Goal: Task Accomplishment & Management: Complete application form

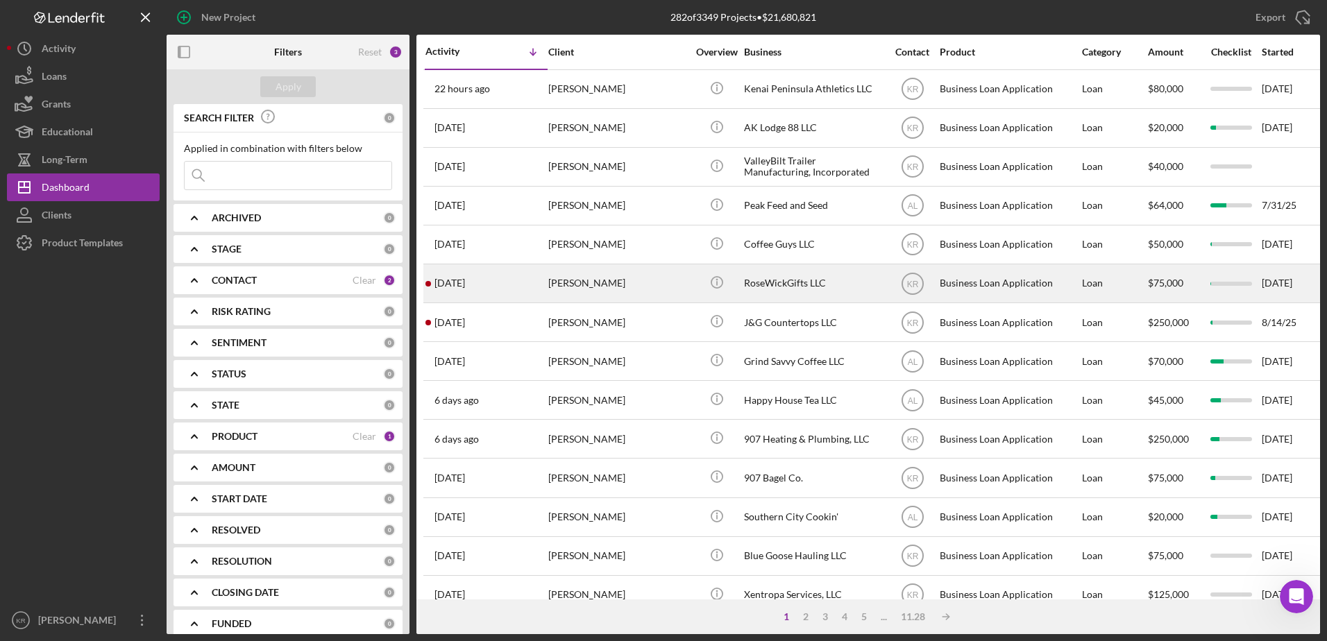
click at [615, 297] on div "[PERSON_NAME]" at bounding box center [617, 283] width 139 height 37
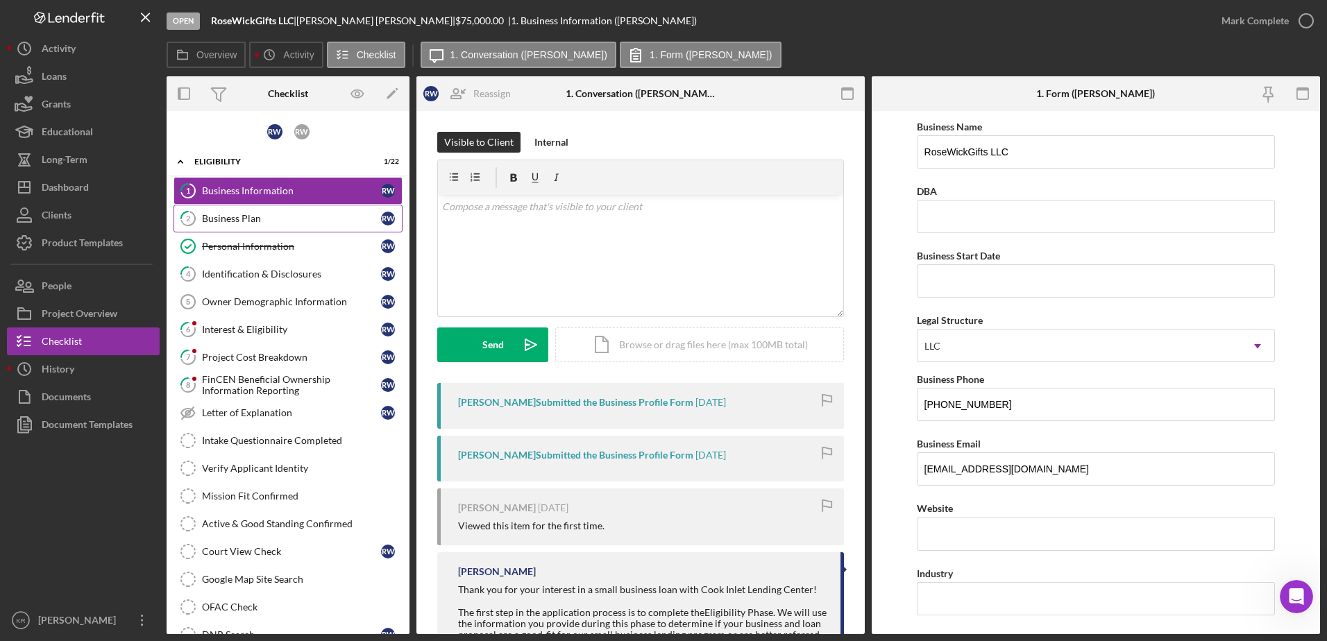
click at [236, 216] on div "Business Plan" at bounding box center [291, 218] width 179 height 11
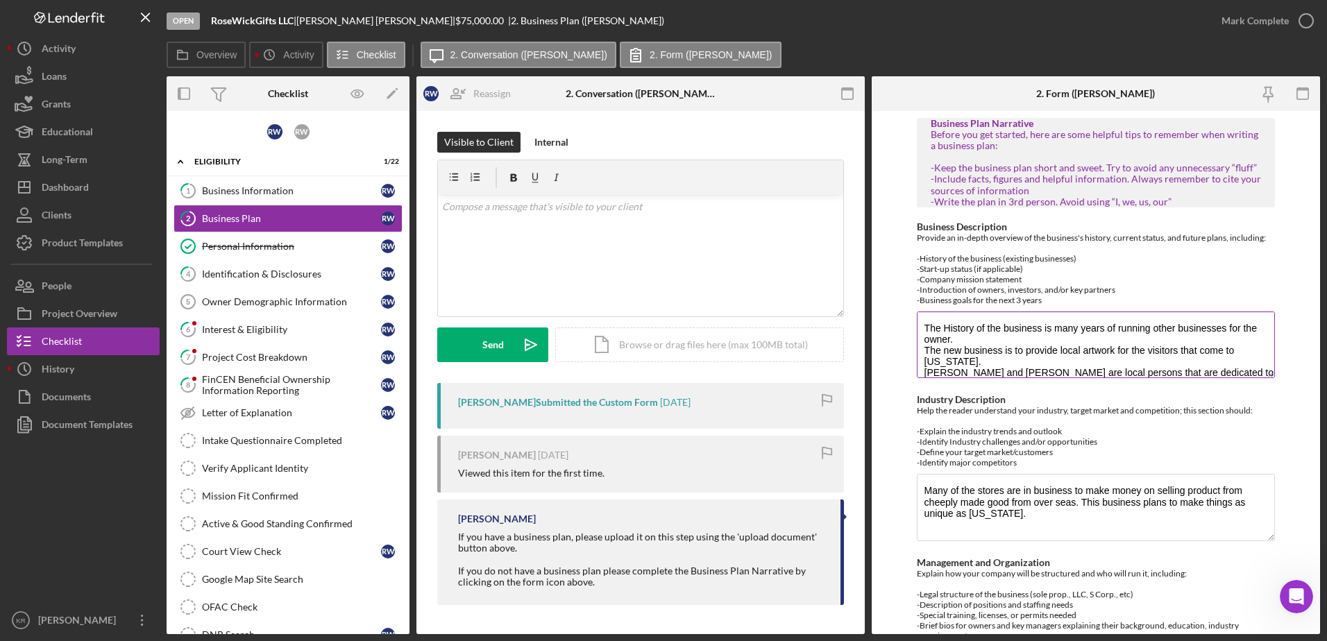
click at [1261, 380] on div "Business Description Provide an in-depth overview of the business's history, cu…" at bounding box center [1096, 301] width 359 height 160
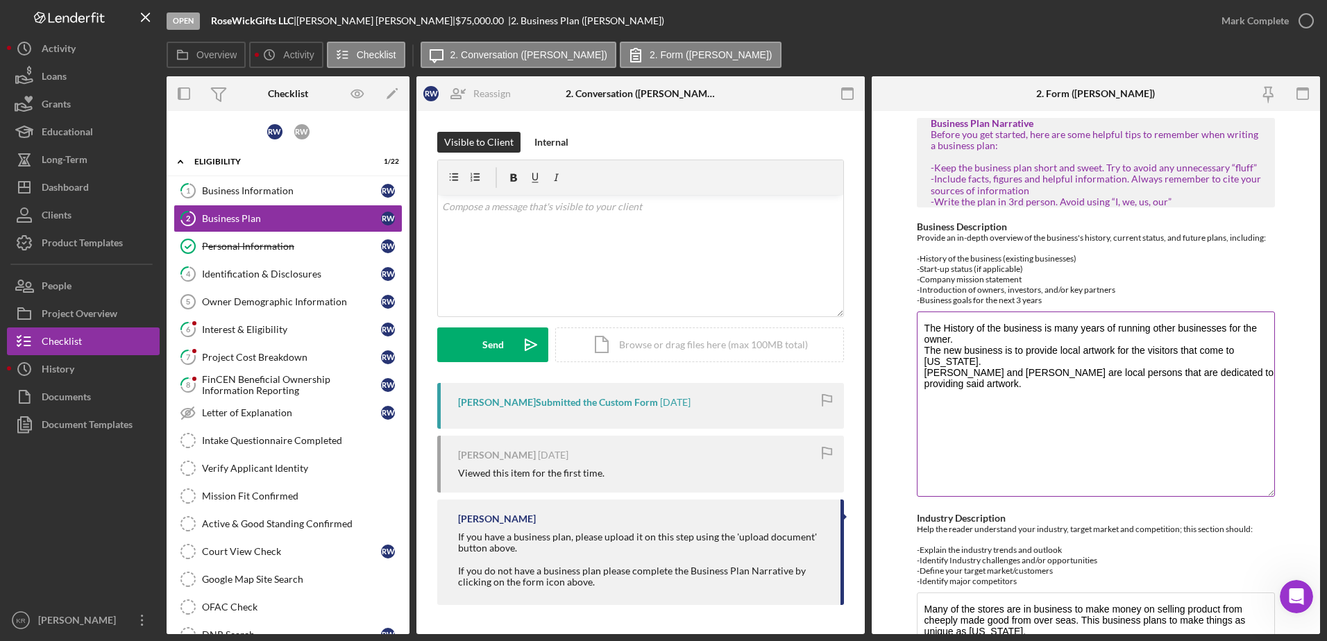
drag, startPoint x: 1267, startPoint y: 376, endPoint x: 1249, endPoint y: 495, distance: 120.0
click at [1249, 495] on textarea "The History of the business is many years of running other businesses for the o…" at bounding box center [1096, 404] width 359 height 185
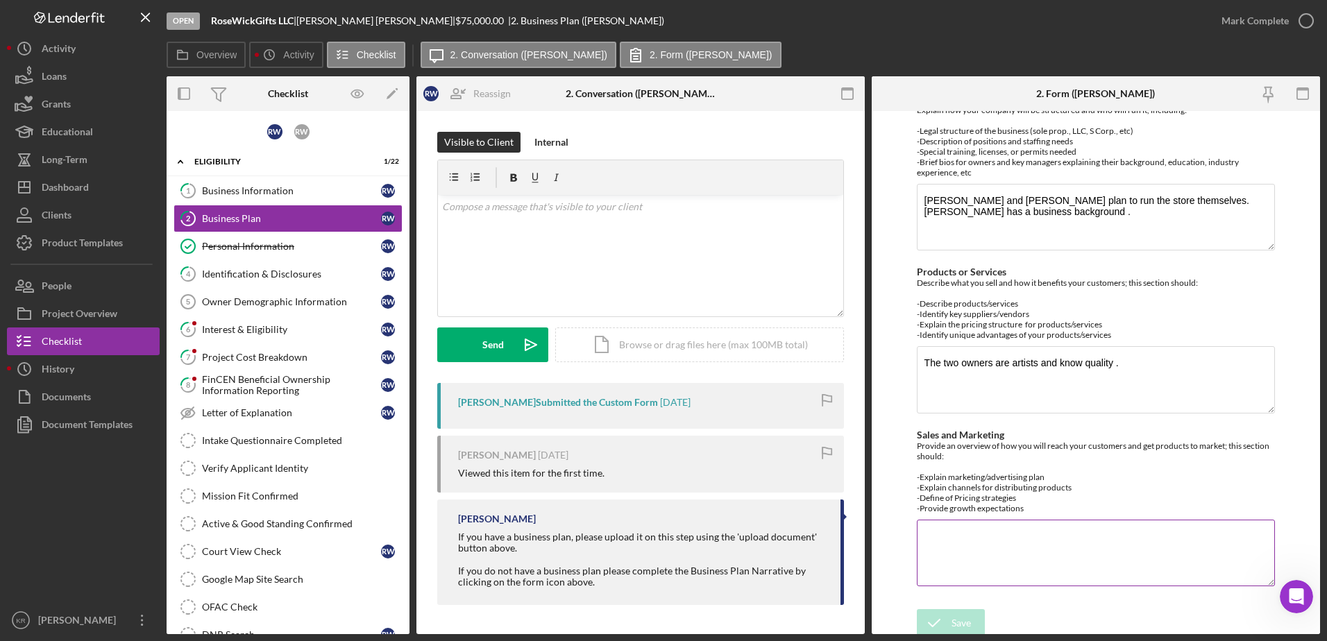
scroll to position [588, 0]
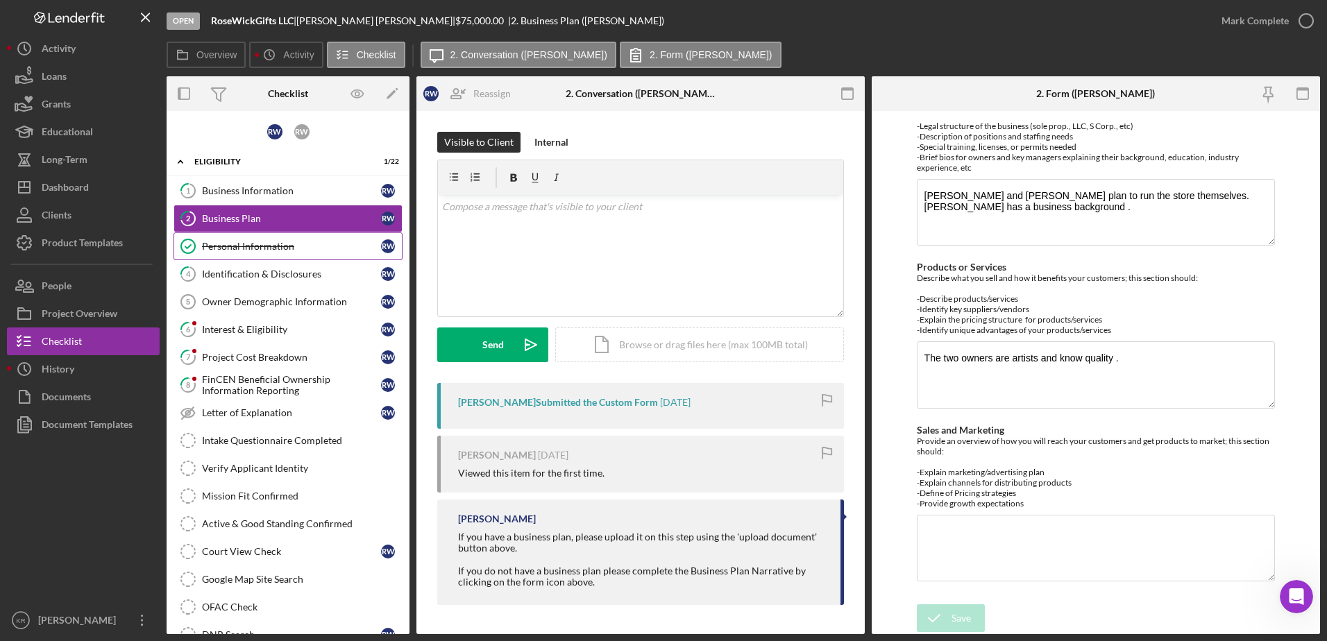
click at [251, 251] on div "Personal Information" at bounding box center [291, 246] width 179 height 11
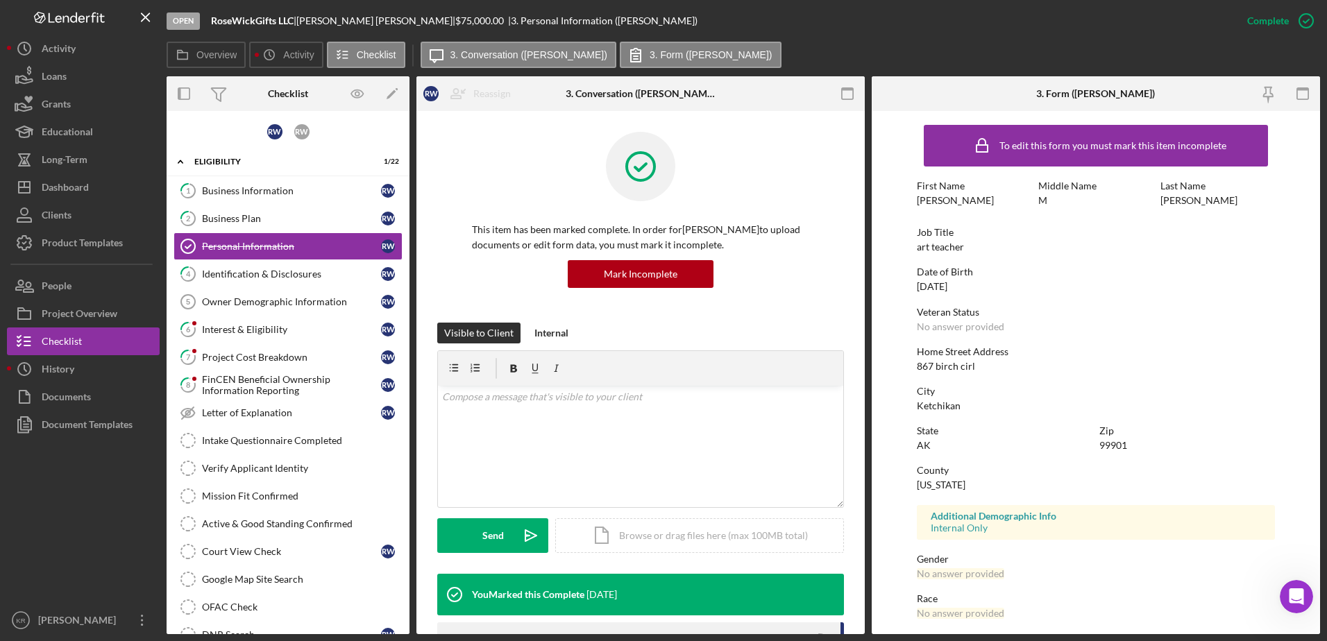
scroll to position [69, 0]
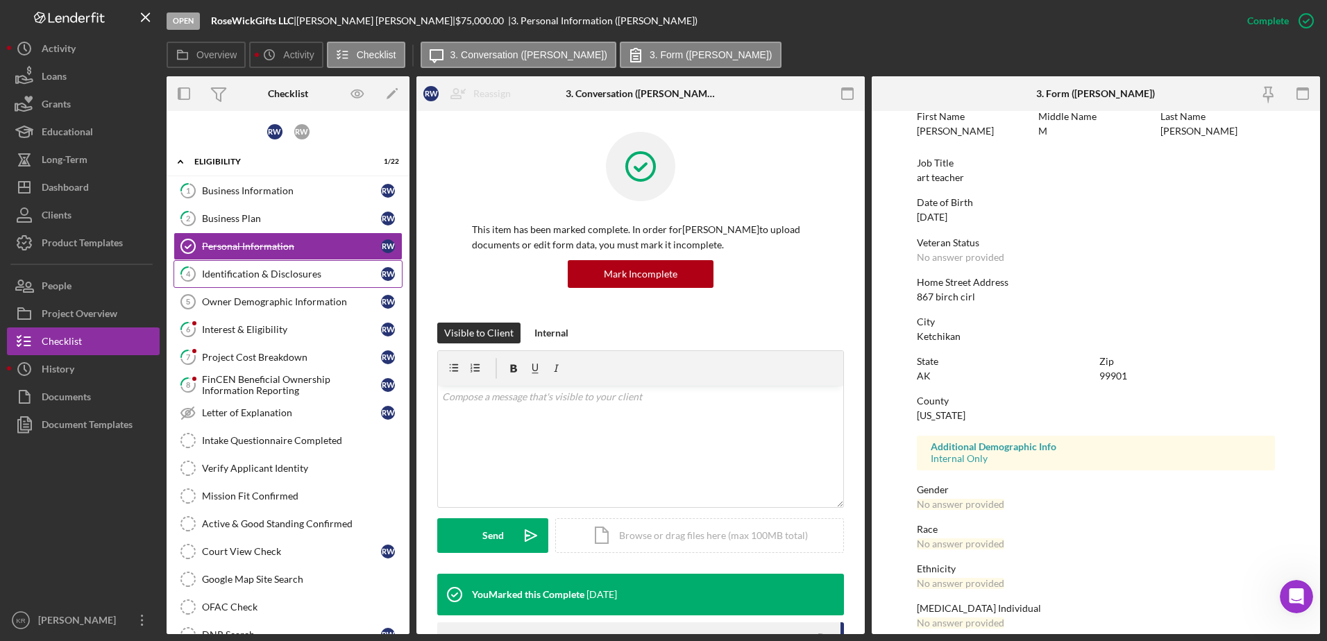
click at [273, 278] on div "Identification & Disclosures" at bounding box center [291, 274] width 179 height 11
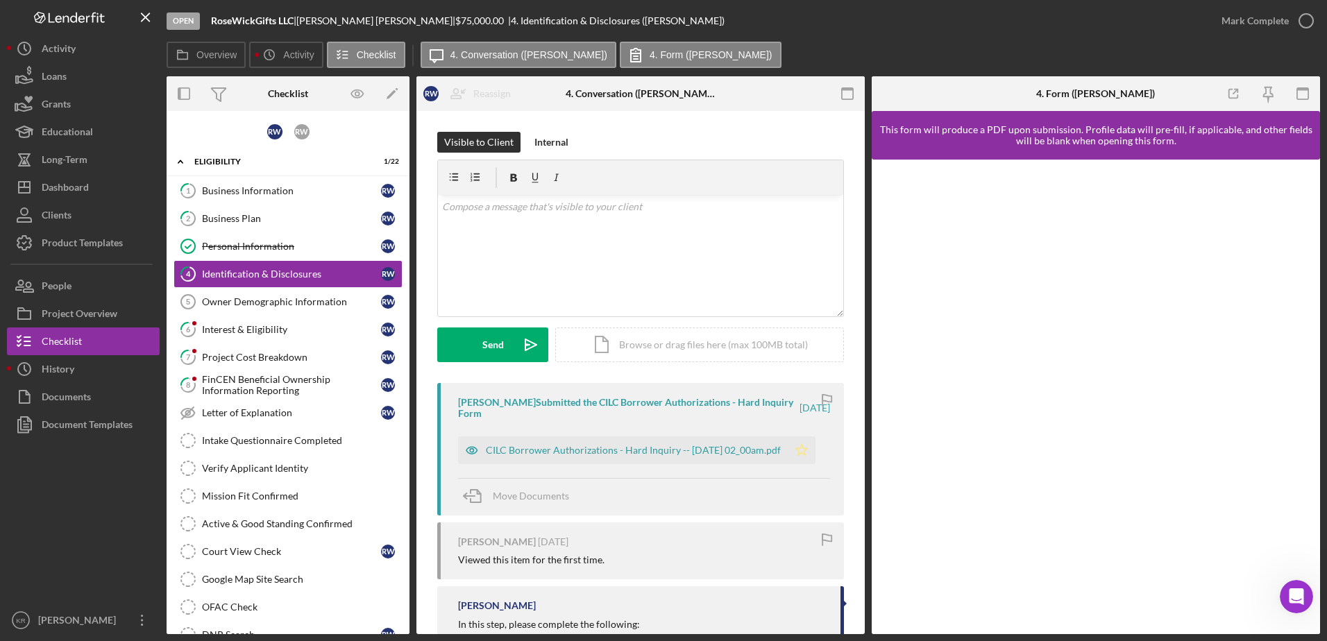
click at [805, 456] on icon "Icon/Star" at bounding box center [802, 451] width 28 height 28
click at [268, 337] on link "6 Interest & Eligibility R W" at bounding box center [288, 330] width 229 height 28
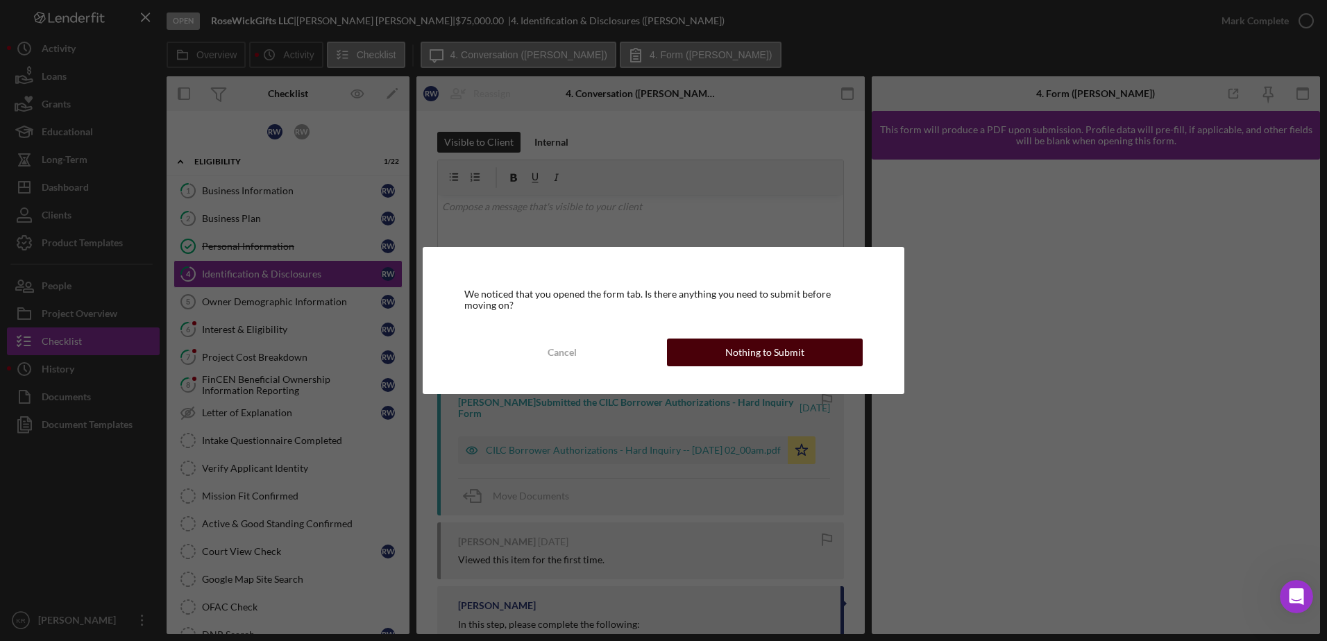
click at [775, 346] on div "Nothing to Submit" at bounding box center [764, 353] width 79 height 28
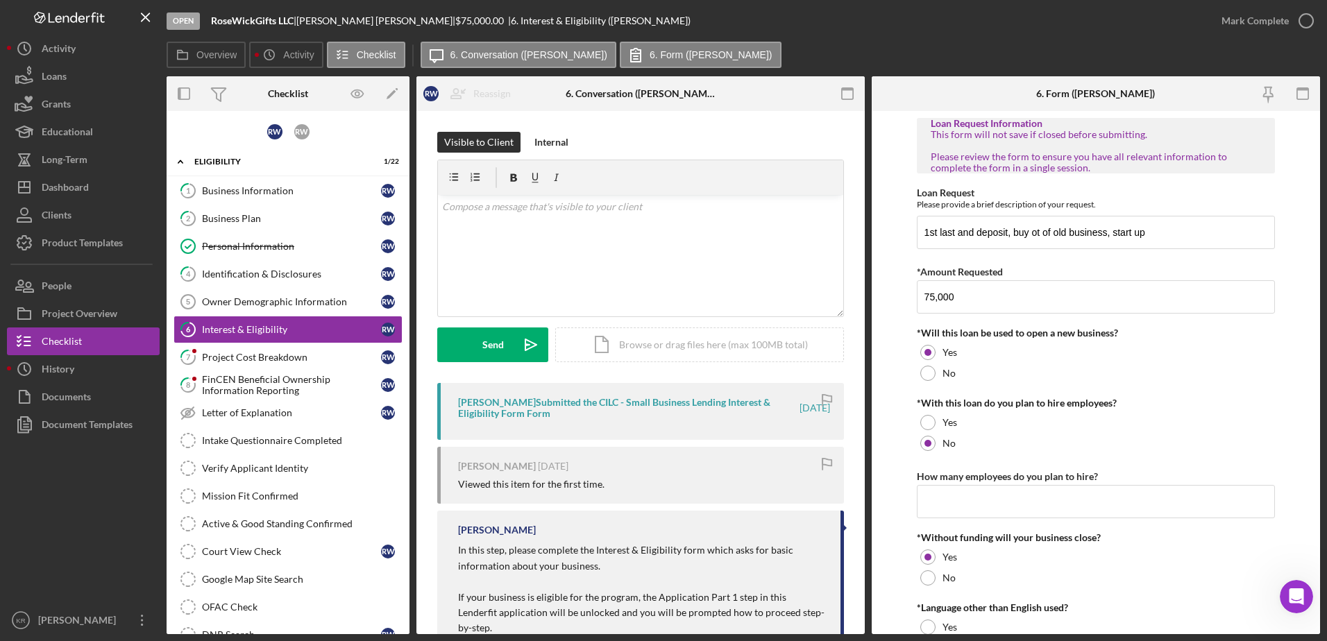
click at [1267, 392] on div "Loan Request Information This form will not save if closed before submitting. P…" at bounding box center [1096, 430] width 359 height 625
click at [1270, 29] on div "Mark Complete" at bounding box center [1255, 21] width 67 height 28
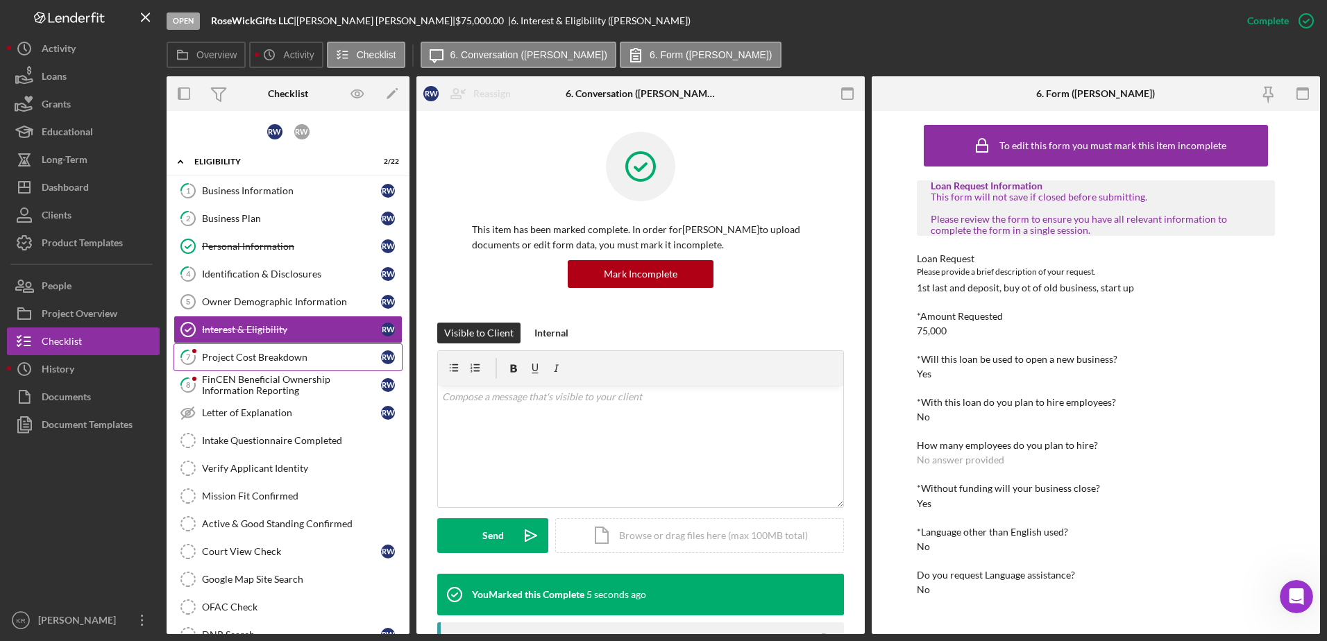
click at [243, 352] on div "Project Cost Breakdown" at bounding box center [291, 357] width 179 height 11
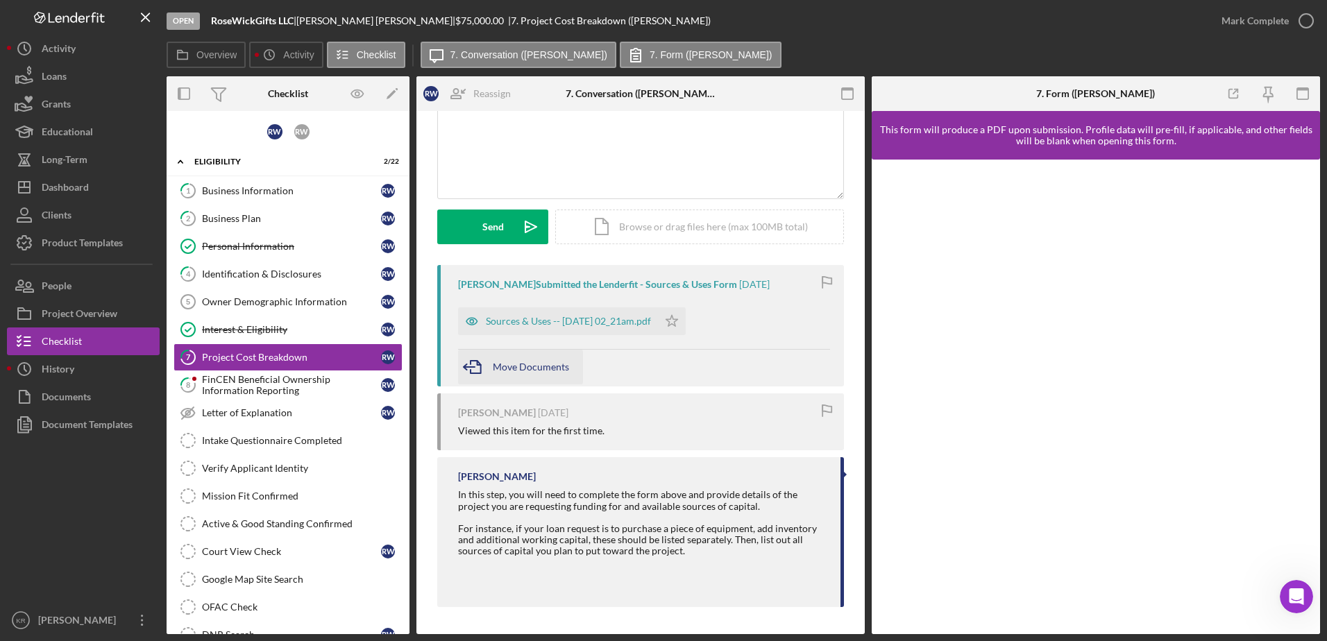
scroll to position [119, 0]
click at [583, 323] on div "Sources & Uses -- [DATE] 02_21am.pdf" at bounding box center [568, 320] width 165 height 11
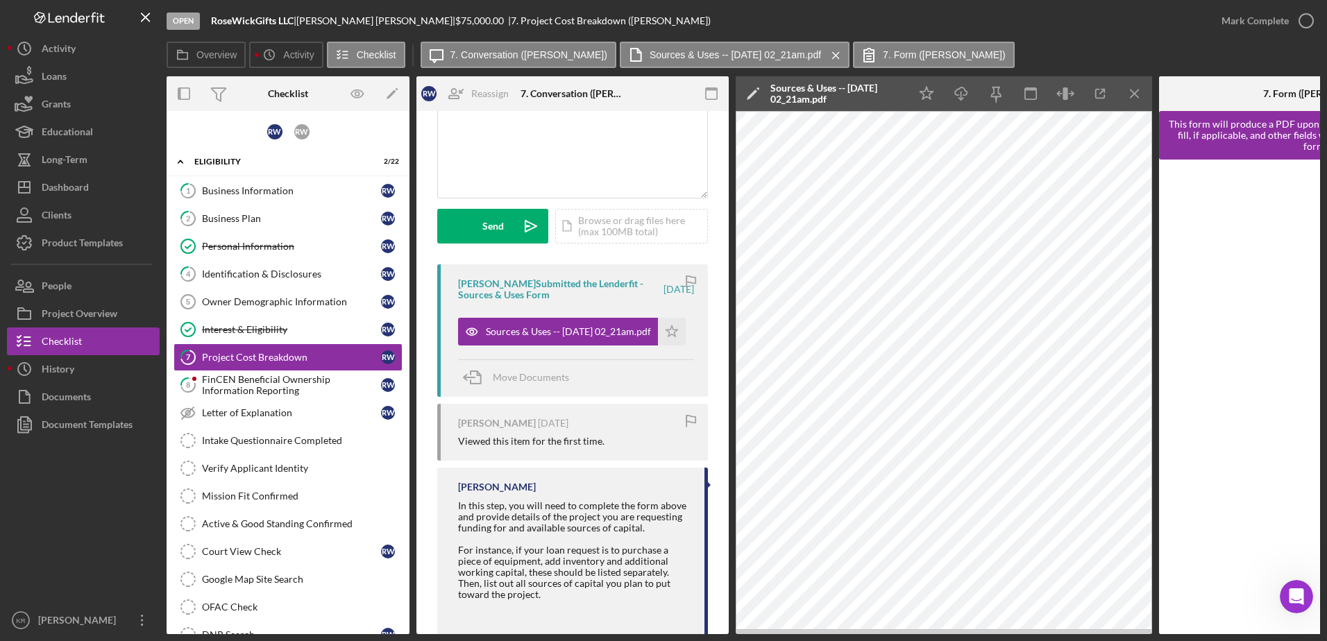
scroll to position [168, 0]
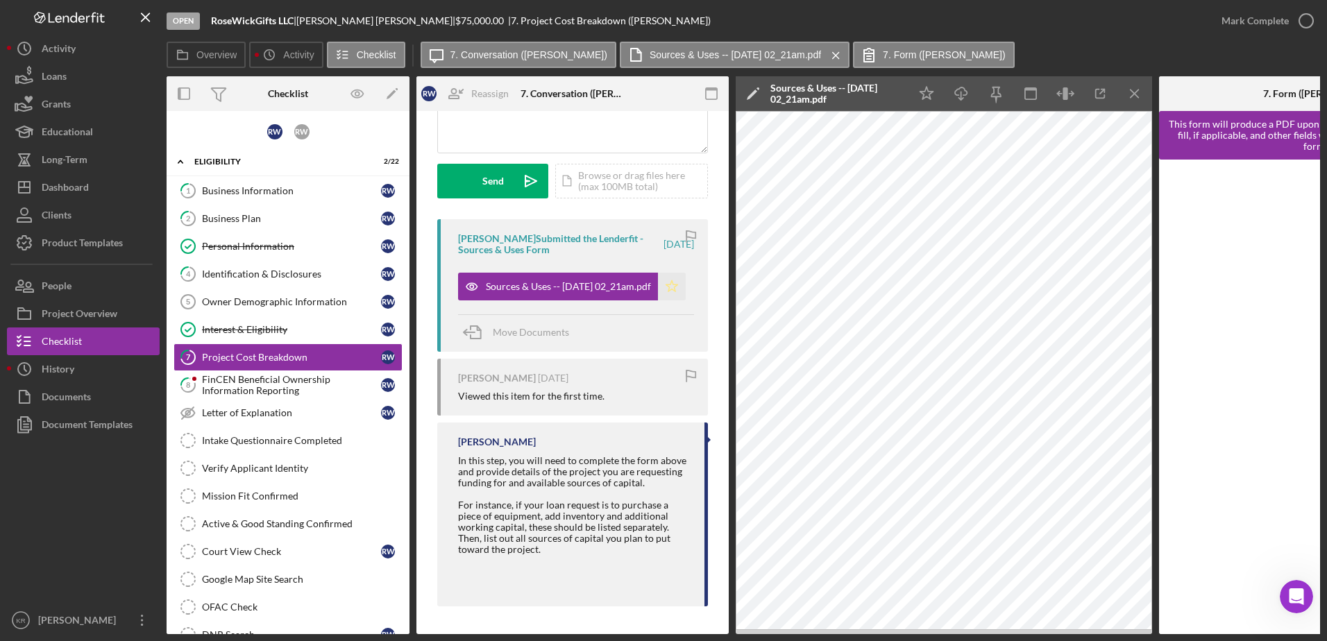
click at [665, 284] on icon "Icon/Star" at bounding box center [672, 287] width 28 height 28
click at [1276, 19] on div "Mark Complete" at bounding box center [1255, 21] width 67 height 28
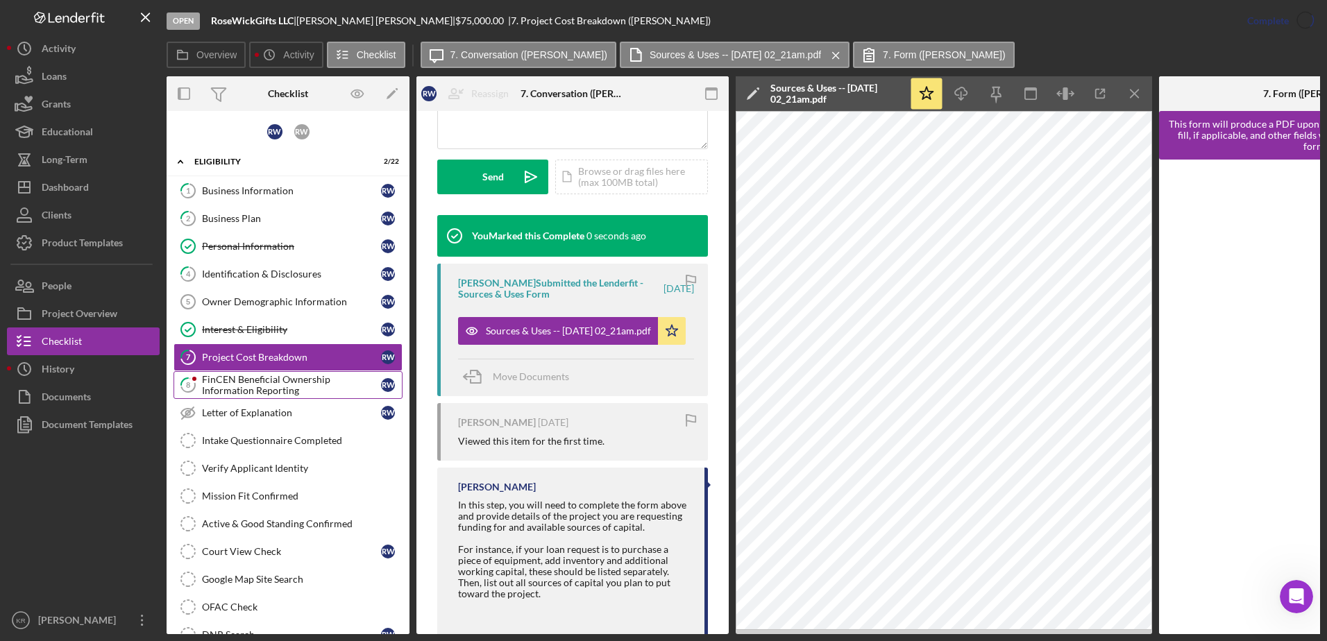
click at [278, 398] on link "8 FinCEN Beneficial Ownership Information Reporting R W" at bounding box center [288, 385] width 229 height 28
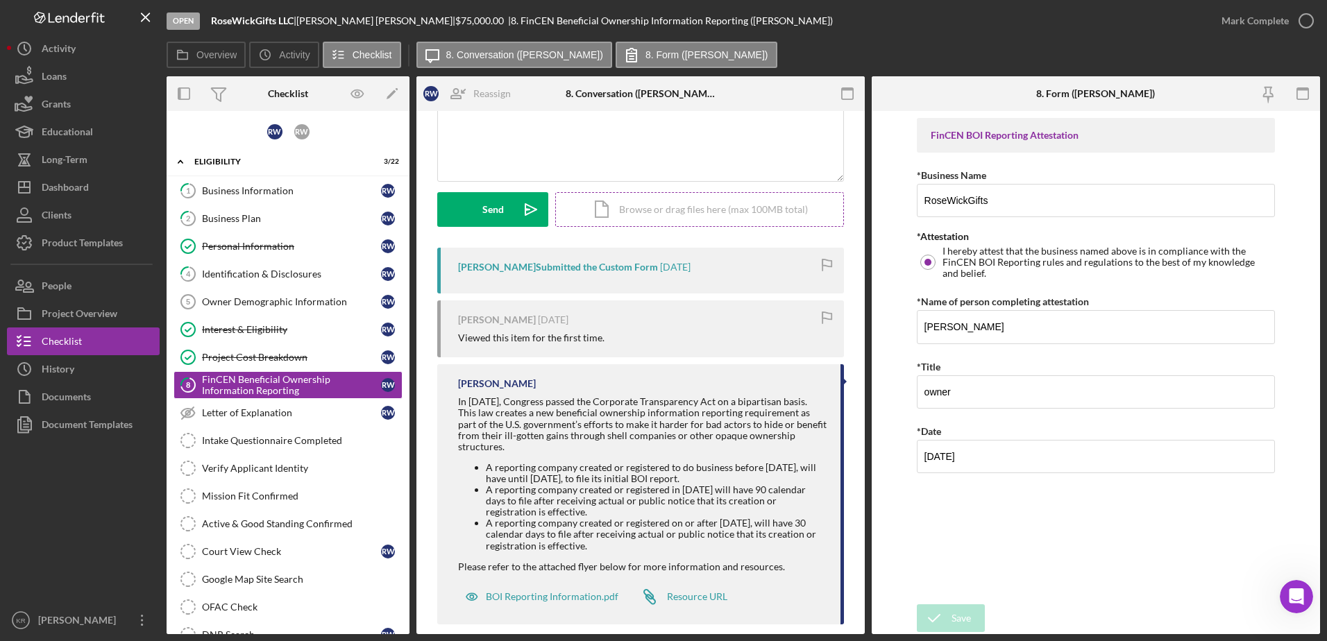
scroll to position [142, 0]
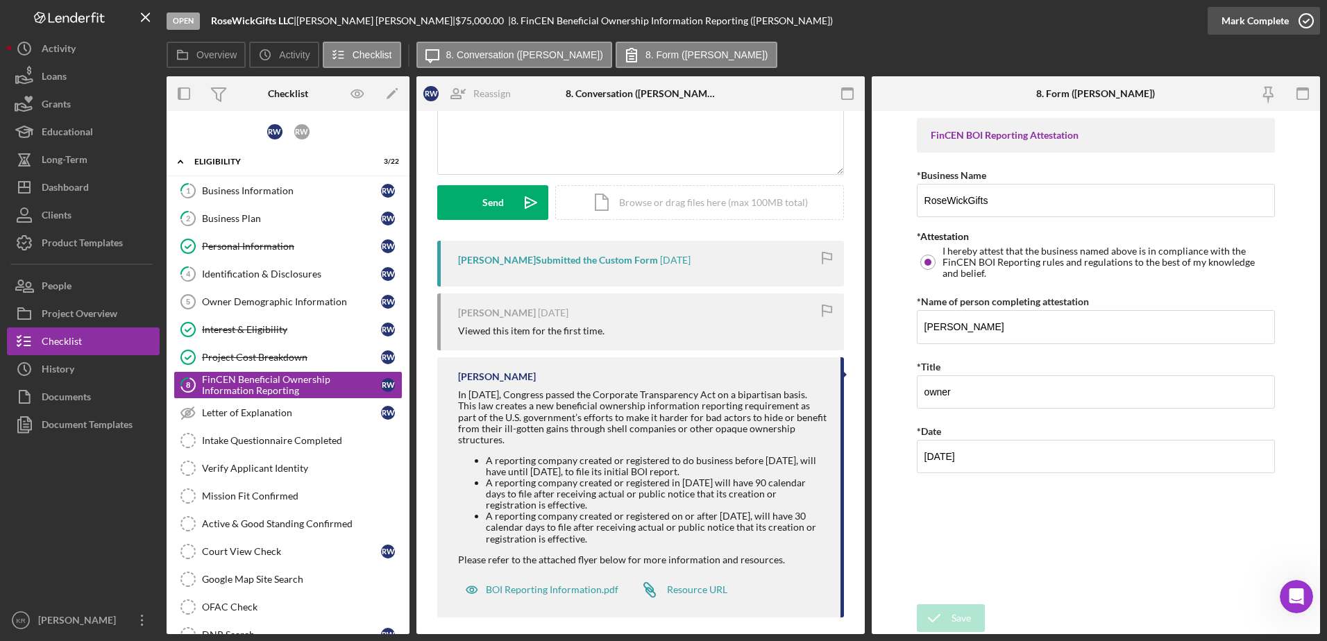
click at [1213, 22] on button "Mark Complete" at bounding box center [1264, 21] width 112 height 28
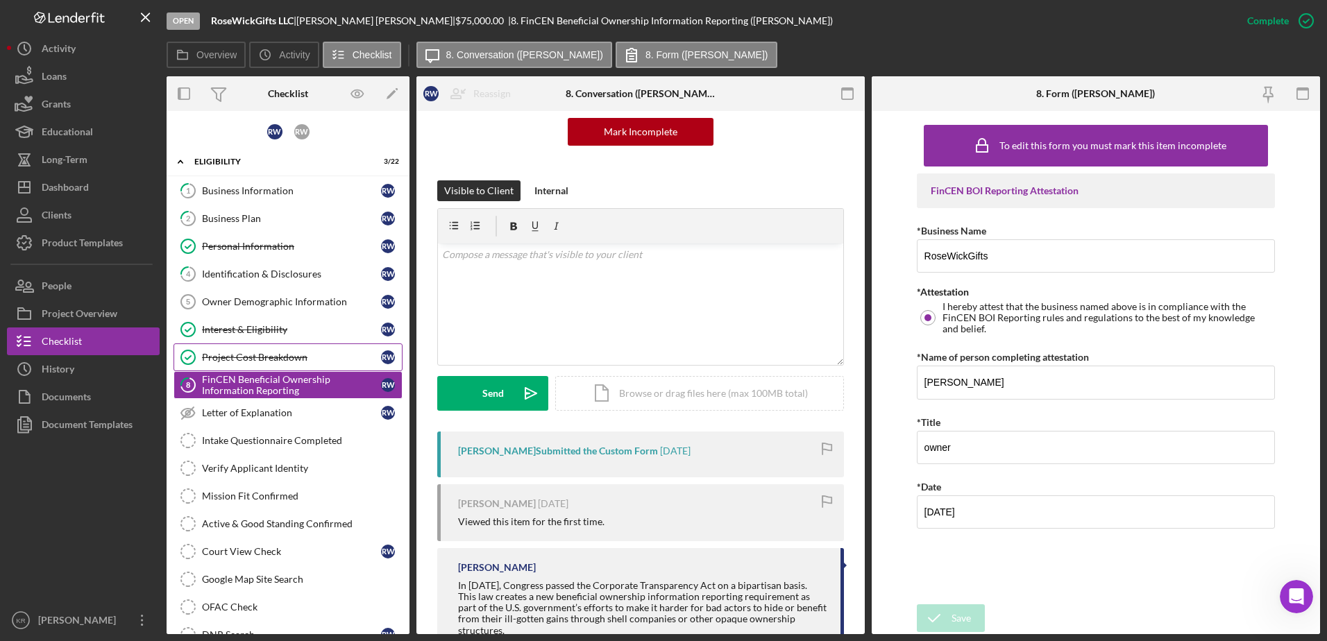
scroll to position [333, 0]
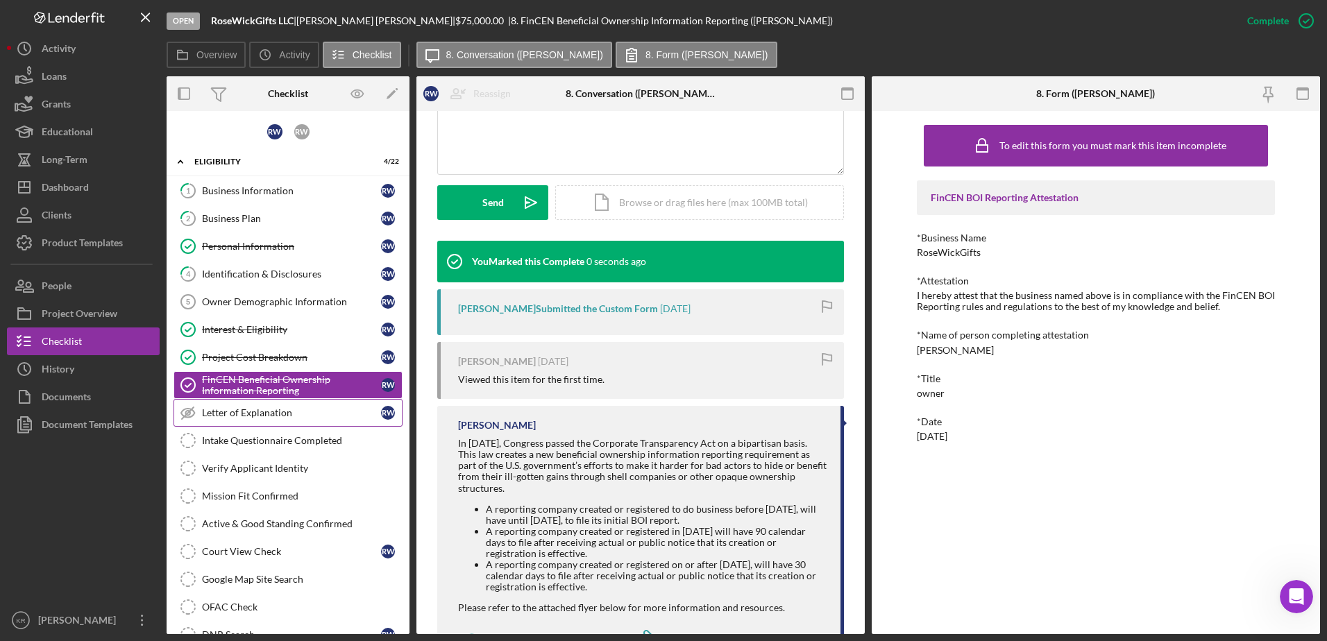
click at [283, 414] on div "Letter of Explanation" at bounding box center [291, 412] width 179 height 11
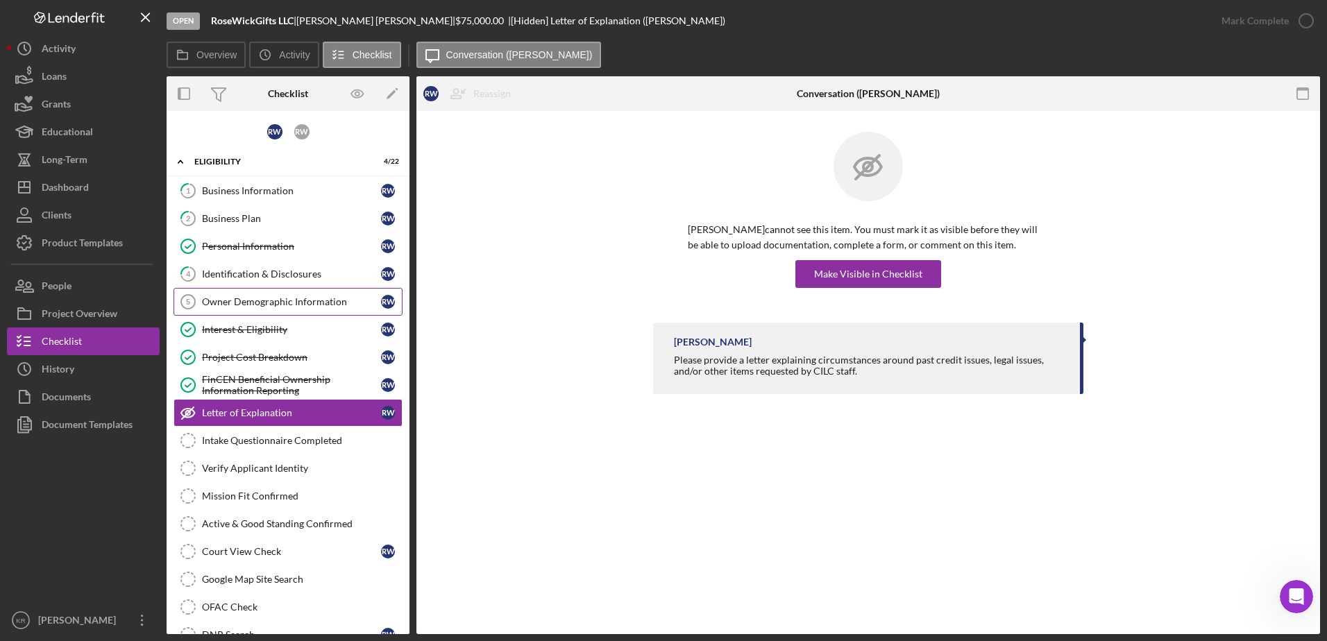
click at [305, 305] on div "Owner Demographic Information" at bounding box center [291, 301] width 179 height 11
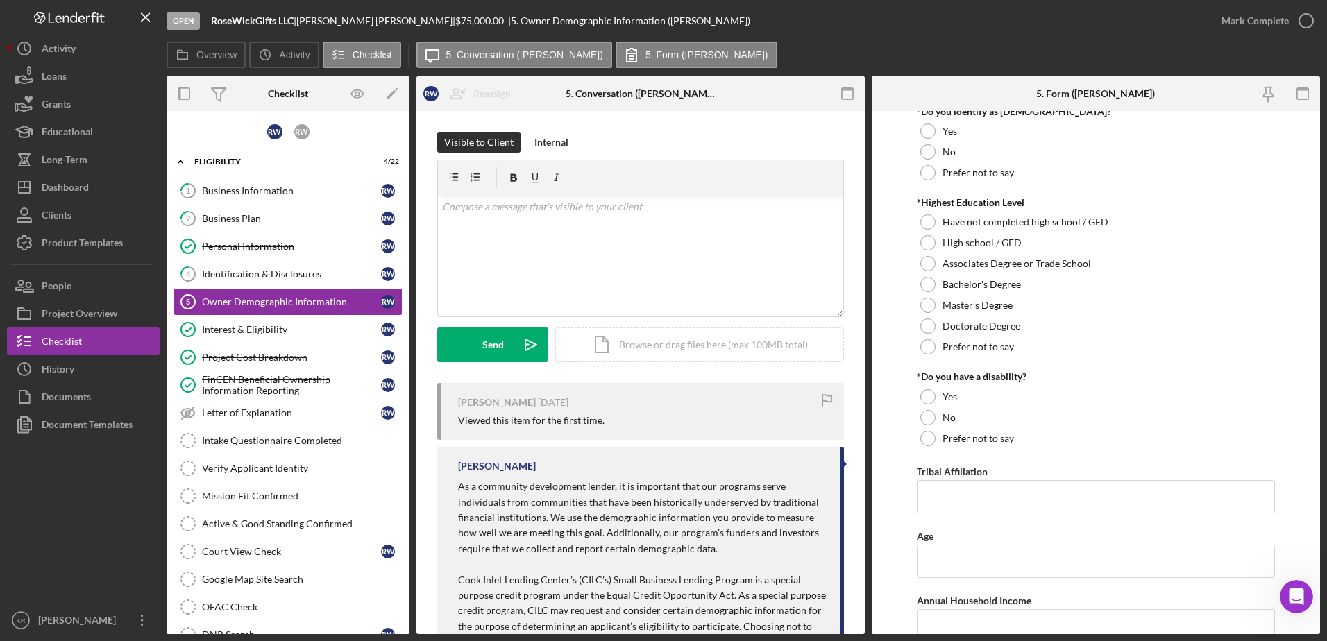
scroll to position [208, 0]
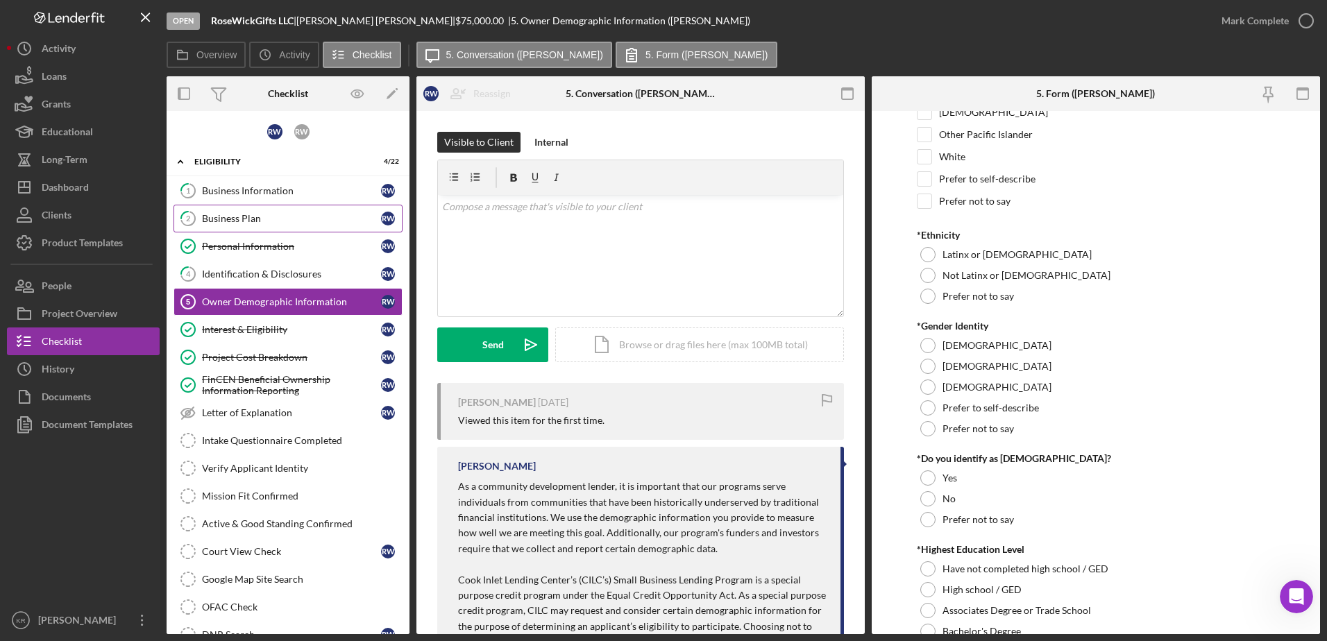
click at [236, 232] on link "2 Business Plan R W" at bounding box center [288, 219] width 229 height 28
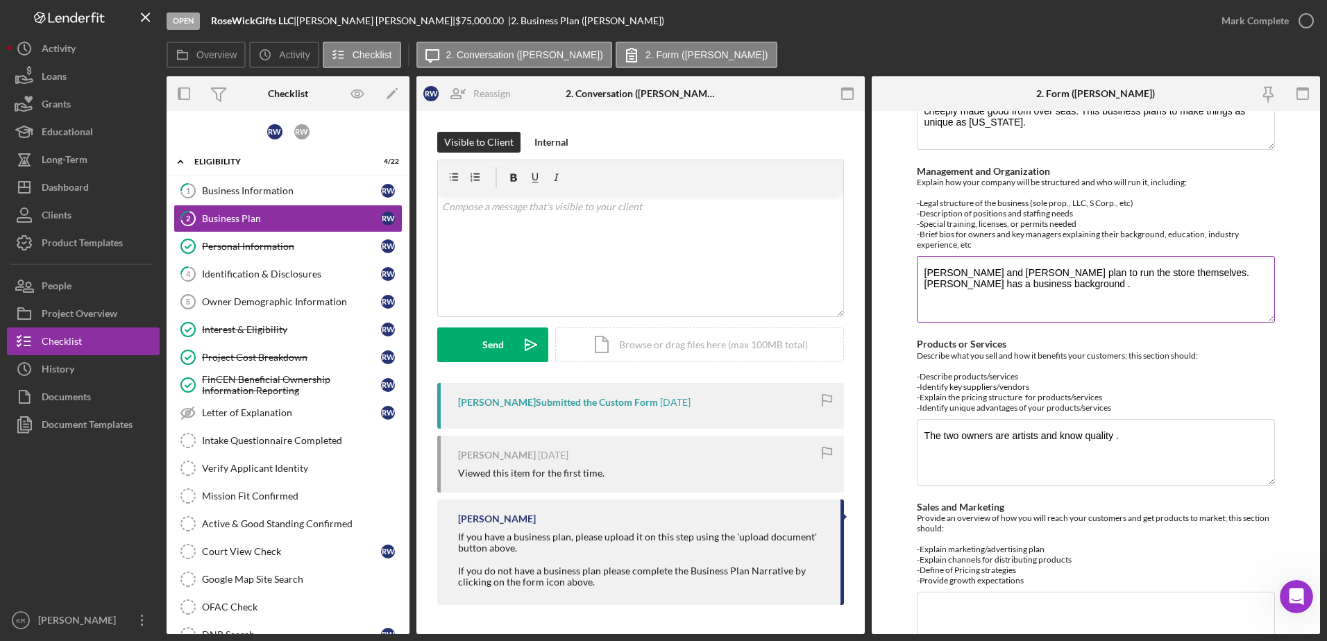
scroll to position [469, 0]
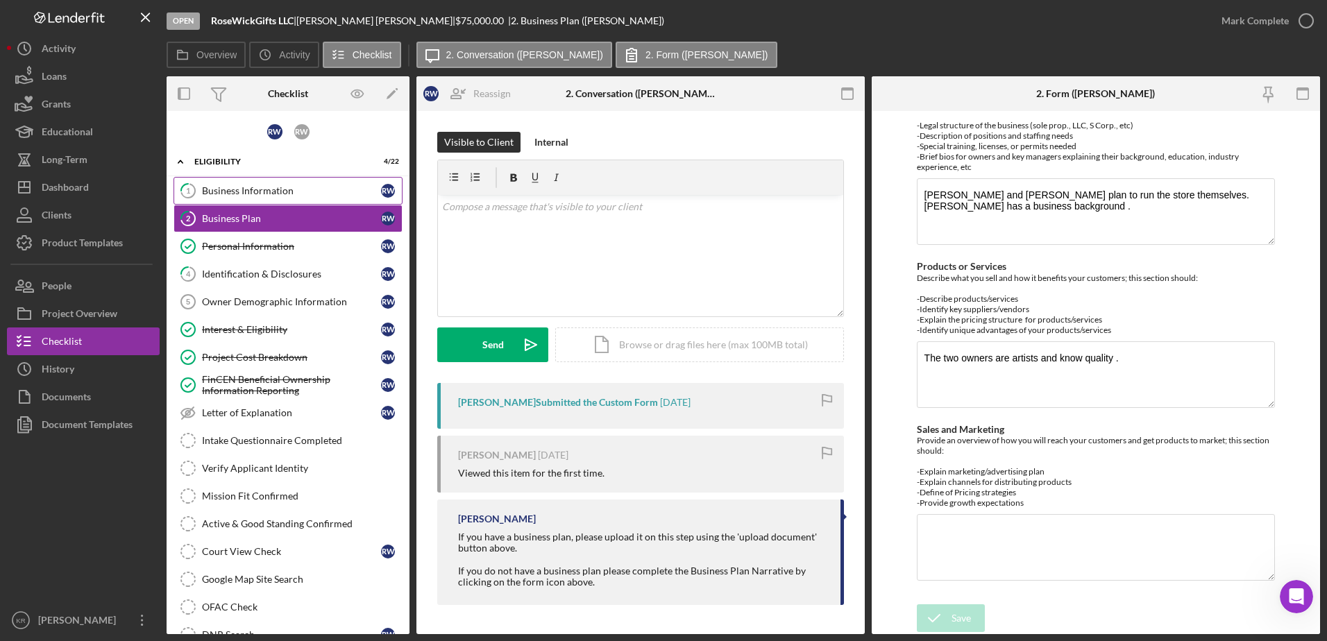
click at [217, 189] on div "Business Information" at bounding box center [291, 190] width 179 height 11
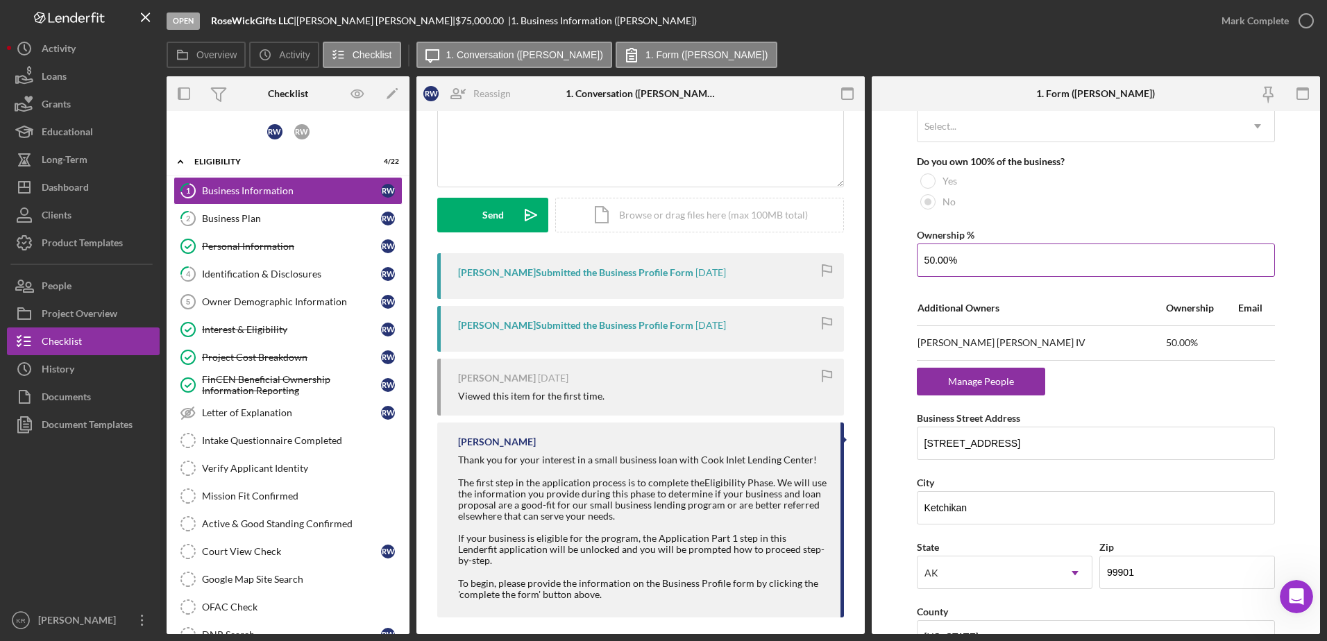
scroll to position [575, 0]
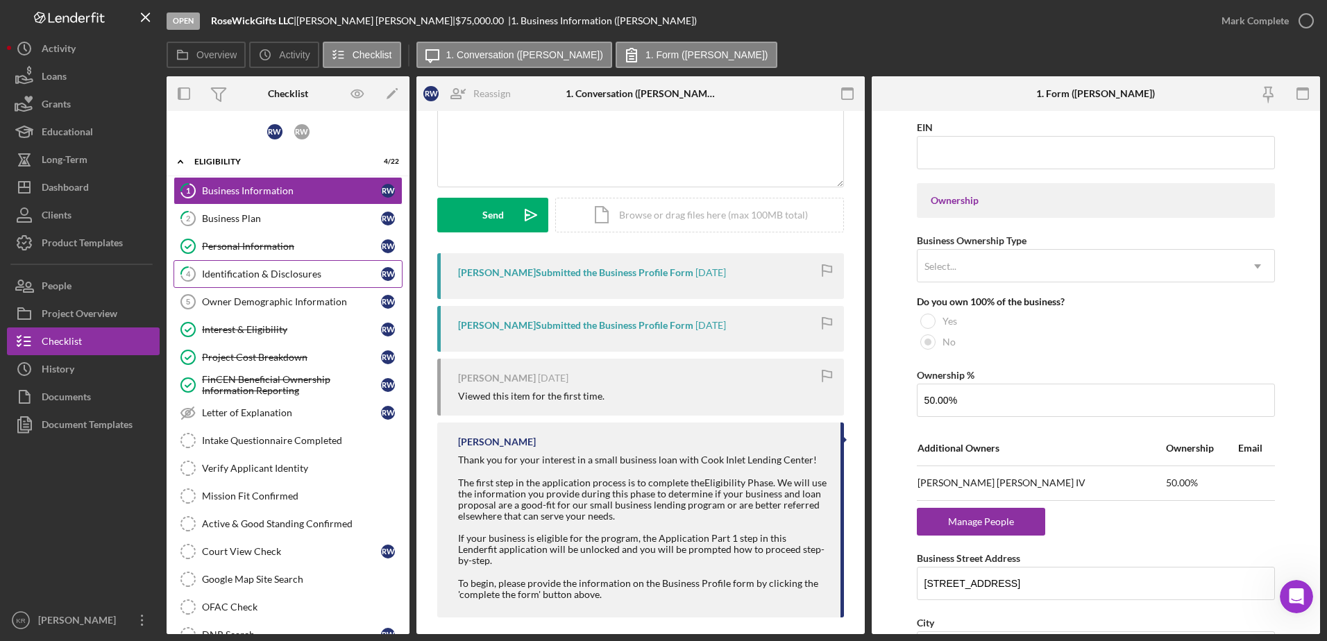
click at [227, 264] on link "4 Identification & Disclosures R W" at bounding box center [288, 274] width 229 height 28
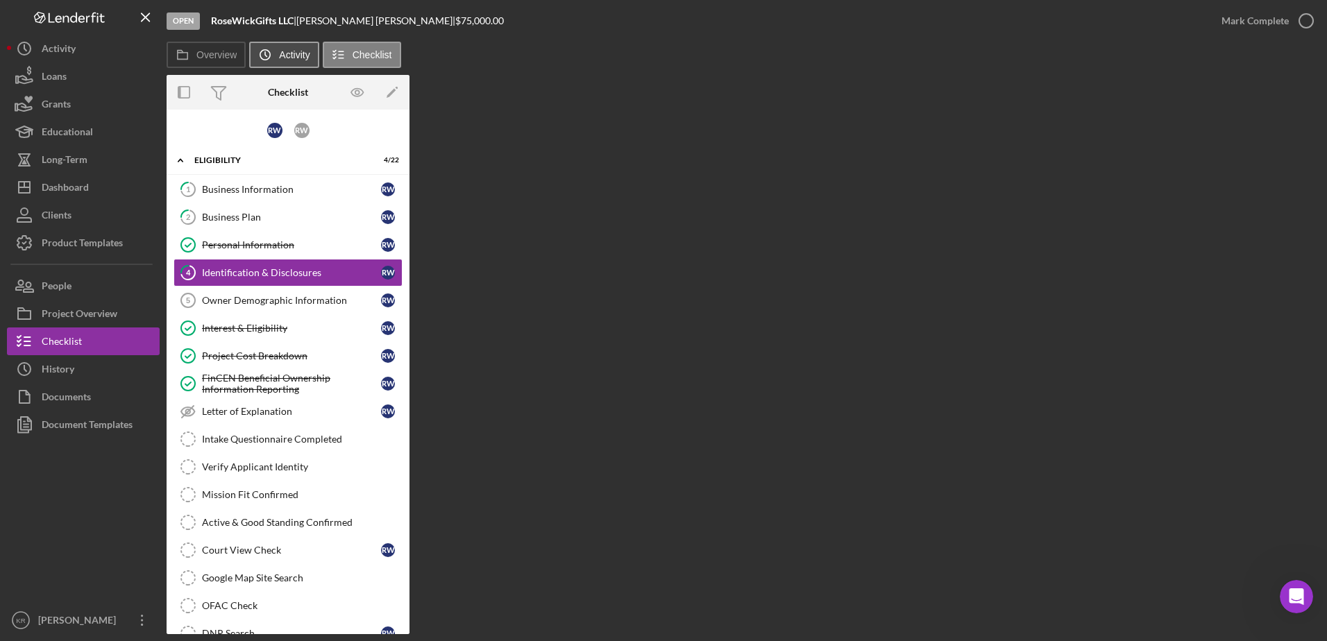
click at [271, 49] on icon "Icon/History" at bounding box center [265, 55] width 28 height 28
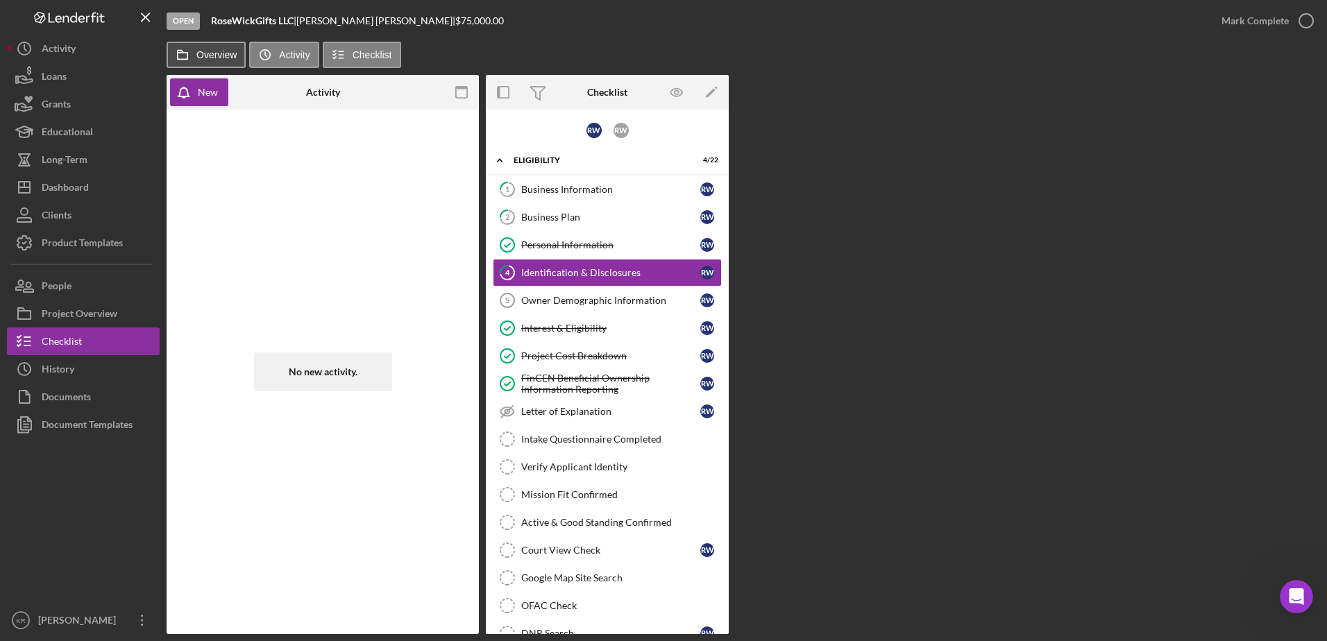
click at [199, 55] on label "Overview" at bounding box center [216, 54] width 40 height 11
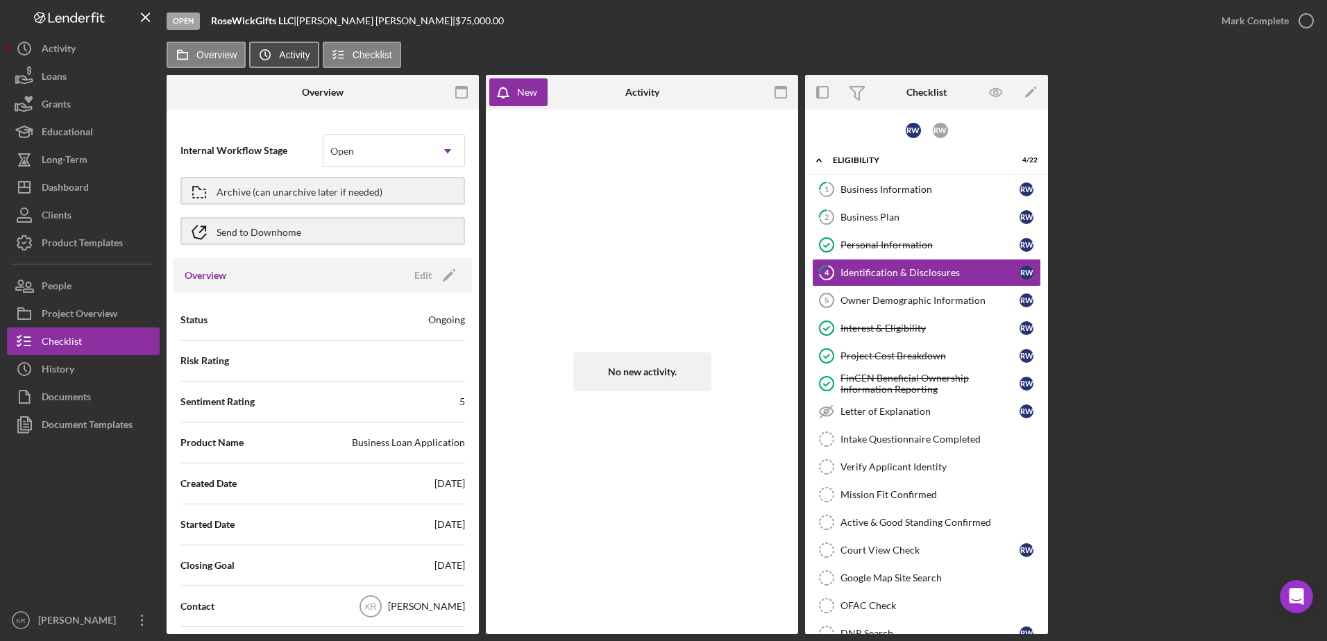
click at [258, 59] on icon "Icon/History" at bounding box center [265, 55] width 28 height 28
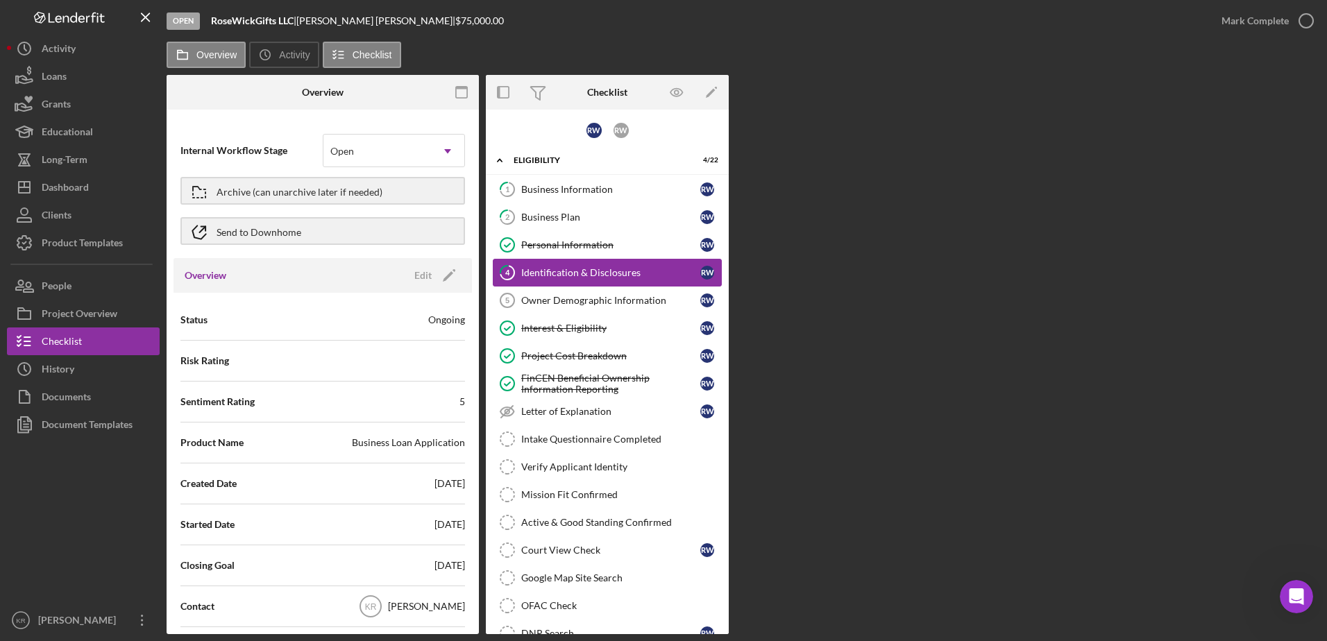
click at [598, 278] on div "Identification & Disclosures" at bounding box center [610, 272] width 179 height 11
click at [573, 287] on link "Owner Demographic Information 5 Owner Demographic Information R W" at bounding box center [607, 301] width 229 height 28
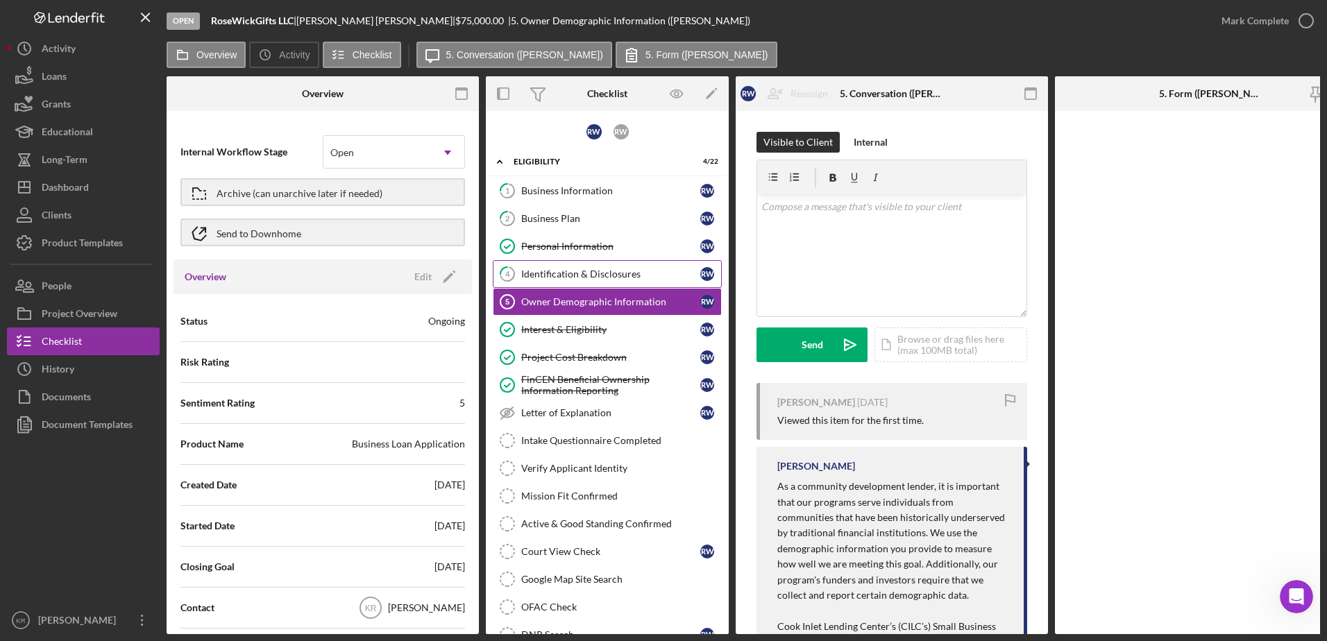
click at [572, 273] on div "Identification & Disclosures" at bounding box center [610, 274] width 179 height 11
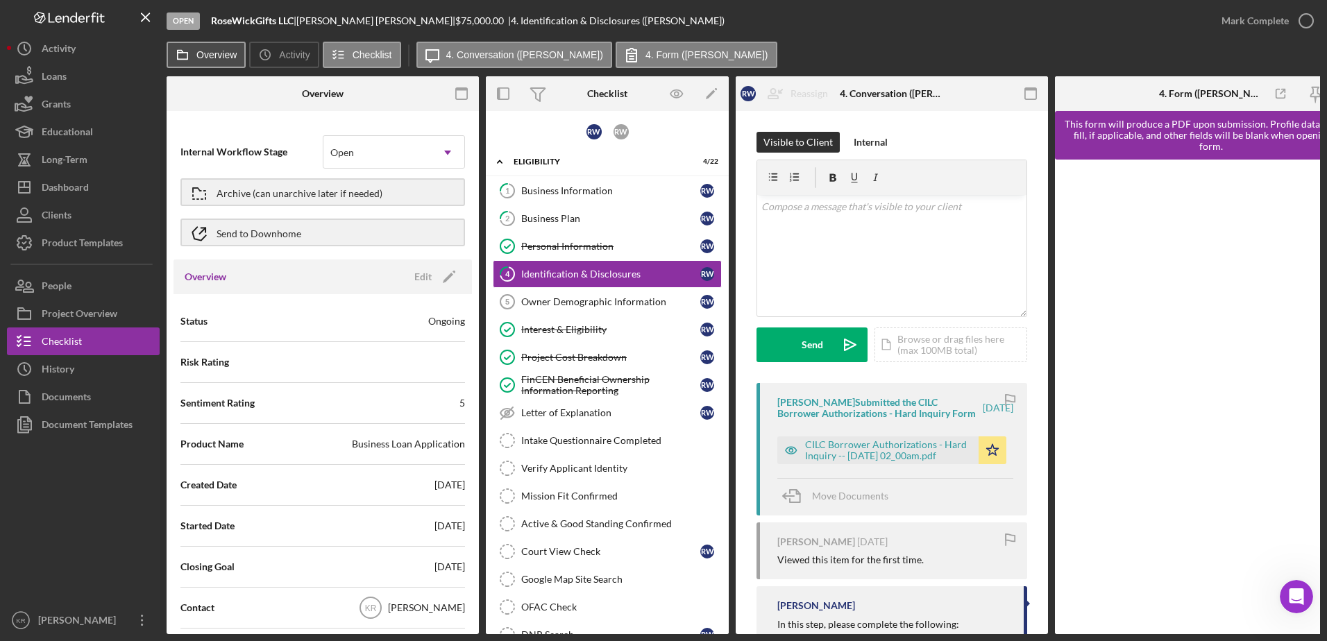
click at [214, 64] on button "Overview" at bounding box center [206, 55] width 79 height 26
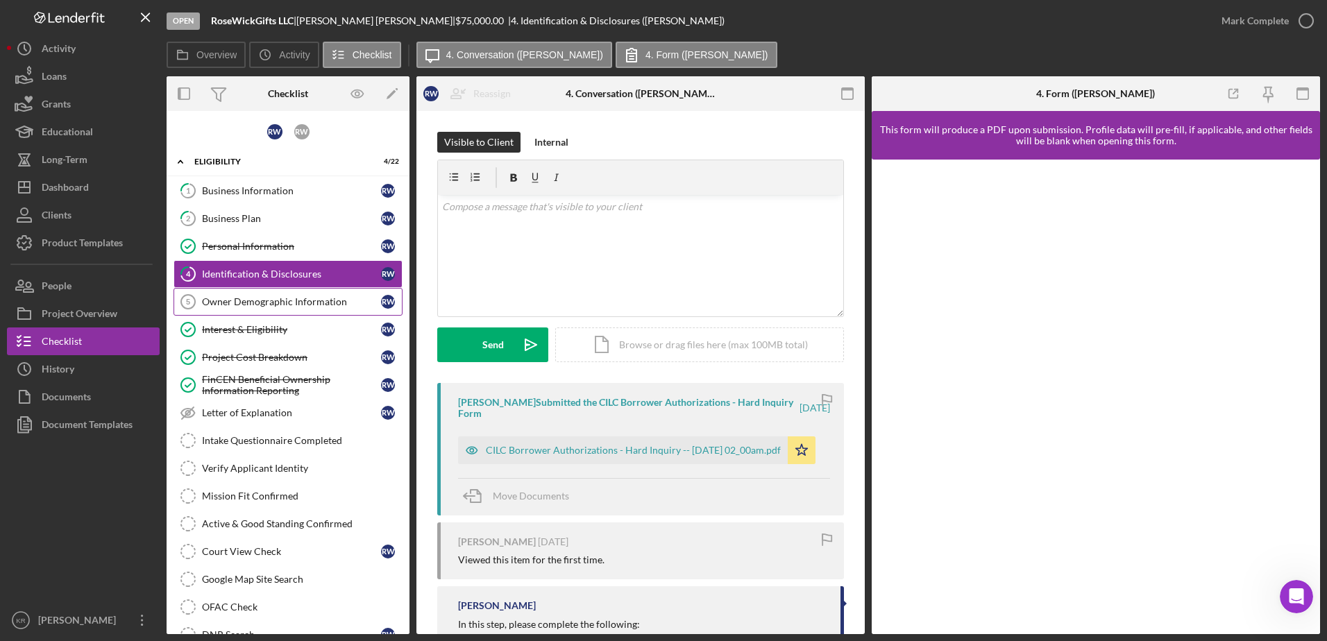
click at [280, 305] on div "Owner Demographic Information" at bounding box center [291, 301] width 179 height 11
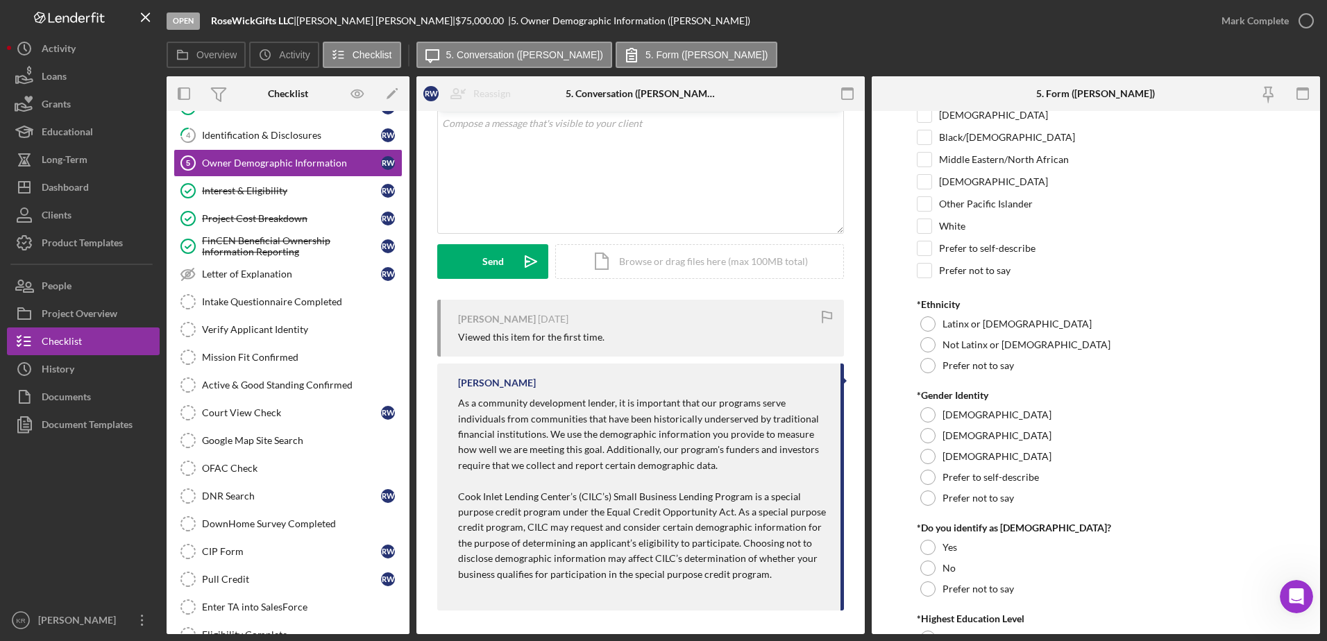
scroll to position [87, 0]
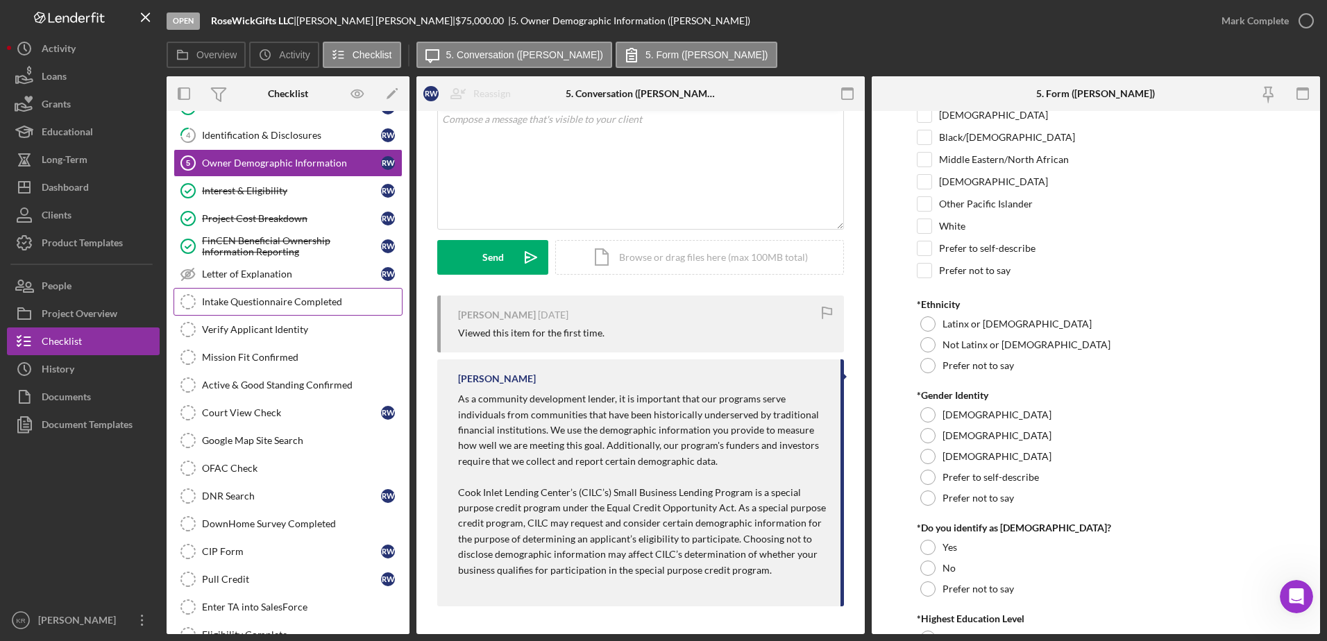
click at [290, 293] on link "Intake Questionnaire Completed Intake Questionnaire Completed" at bounding box center [288, 302] width 229 height 28
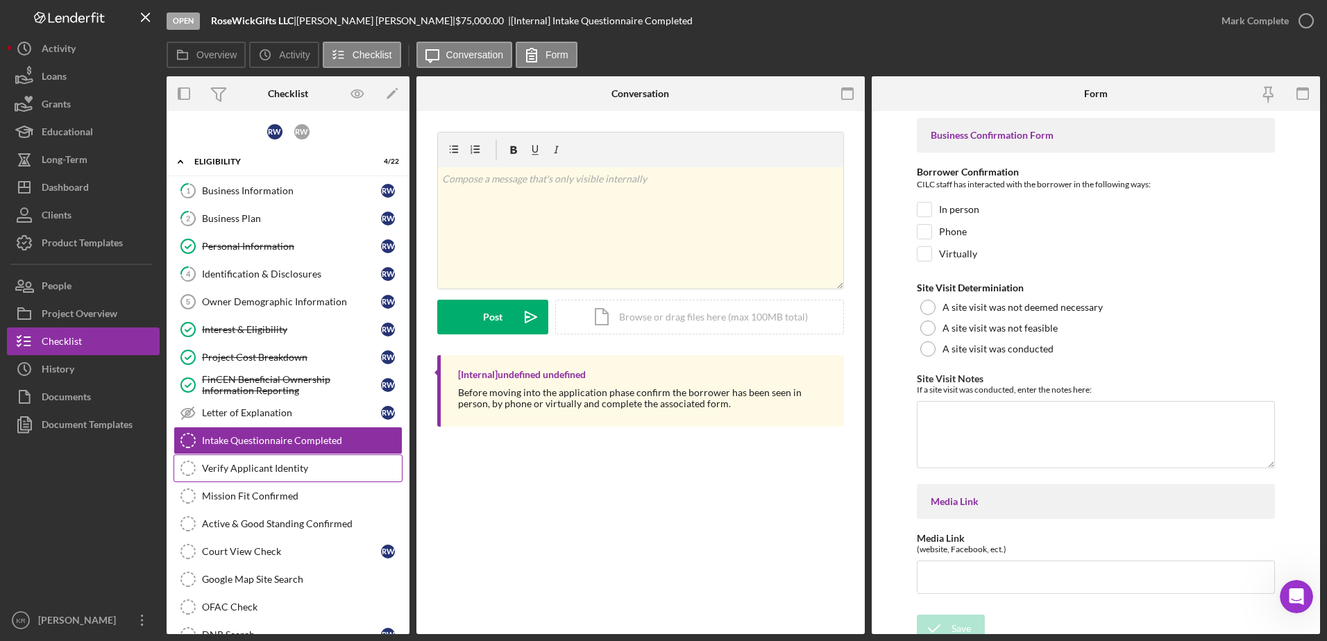
click at [258, 461] on link "Verify Applicant Identity Verify Applicant Identity" at bounding box center [288, 469] width 229 height 28
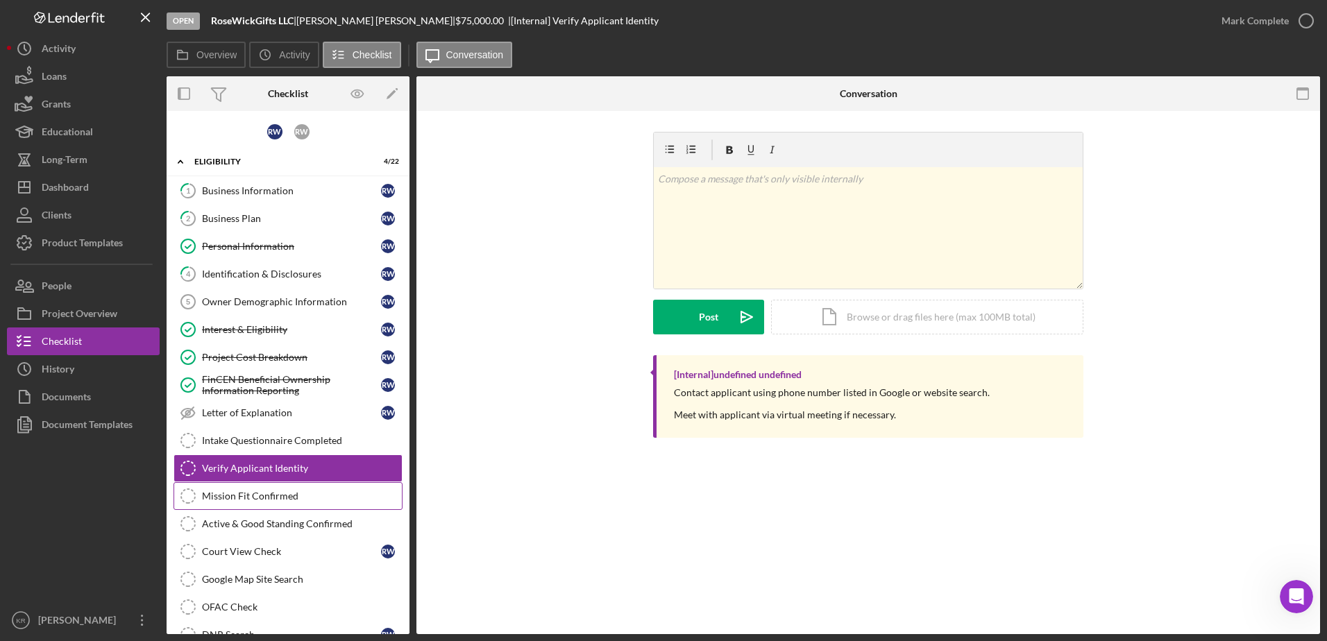
click at [264, 491] on div "Mission Fit Confirmed" at bounding box center [302, 496] width 200 height 11
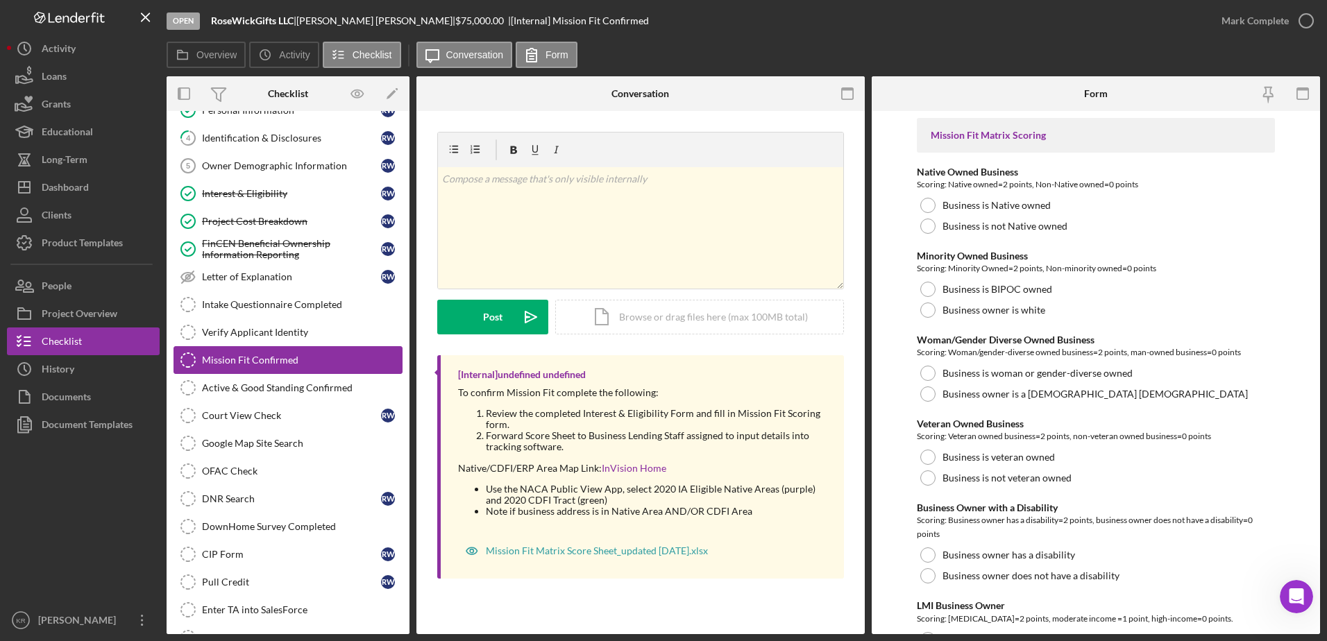
scroll to position [139, 0]
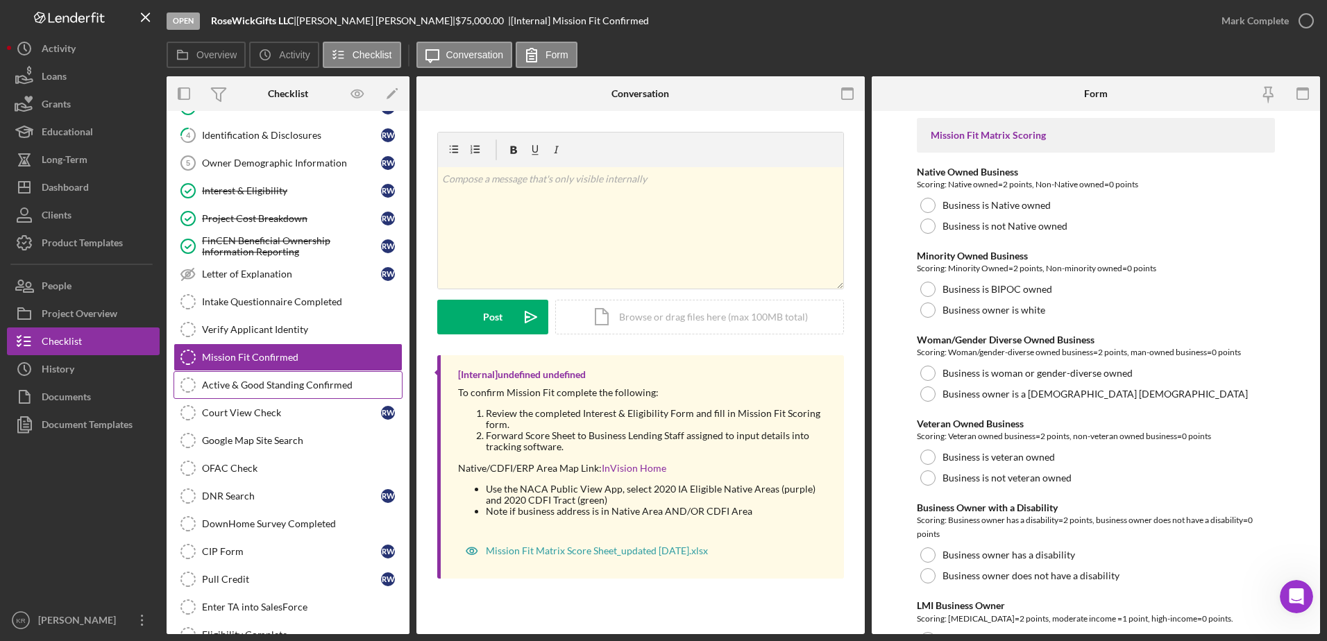
click at [270, 385] on div "Active & Good Standing Confirmed" at bounding box center [302, 385] width 200 height 11
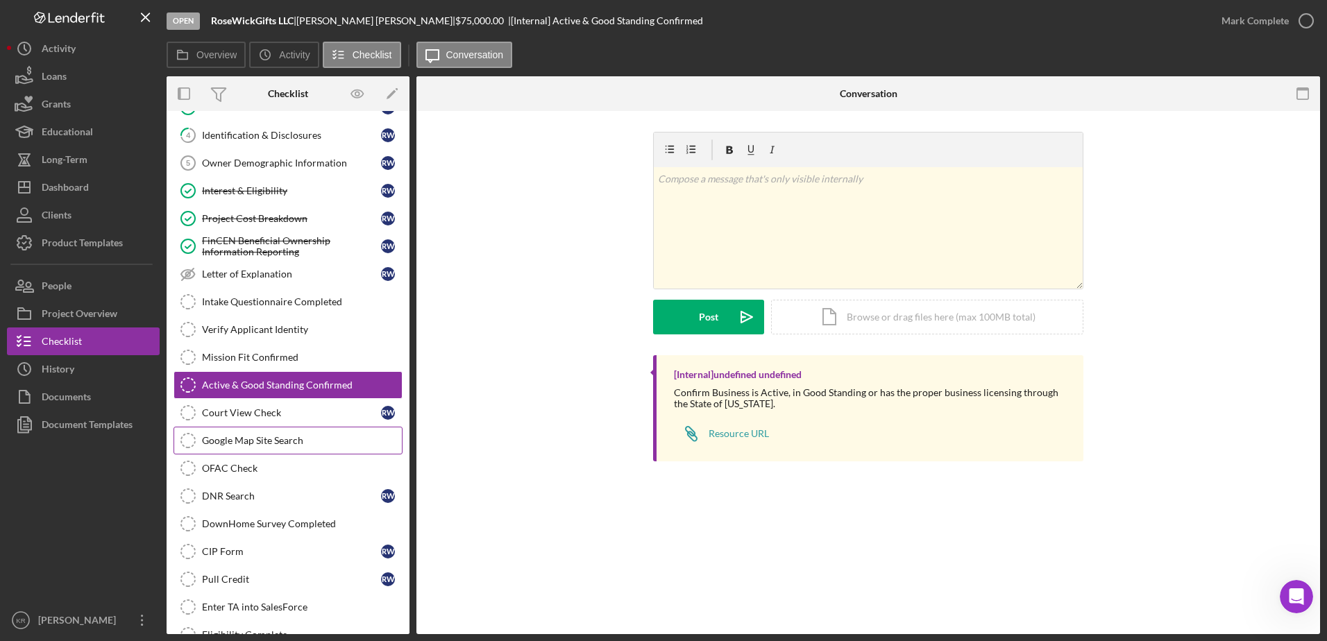
click at [243, 429] on link "Google Map Site Search Google Map Site Search" at bounding box center [288, 441] width 229 height 28
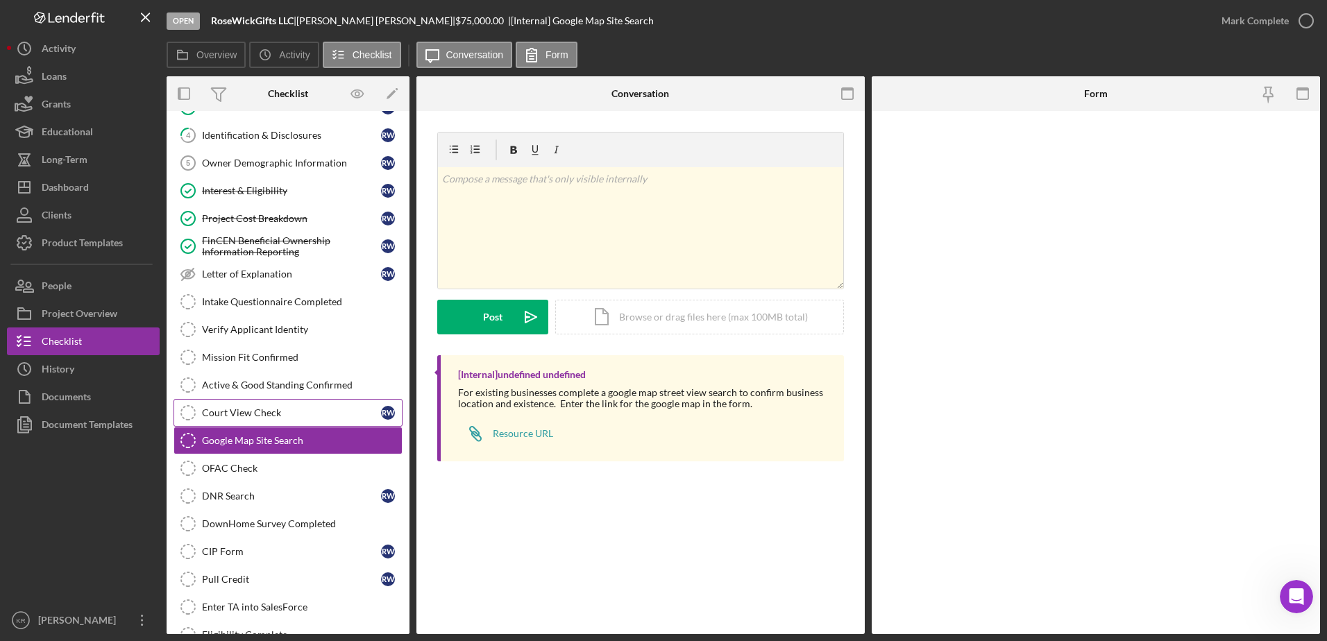
click at [258, 420] on link "Court View Check Court View Check R W" at bounding box center [288, 413] width 229 height 28
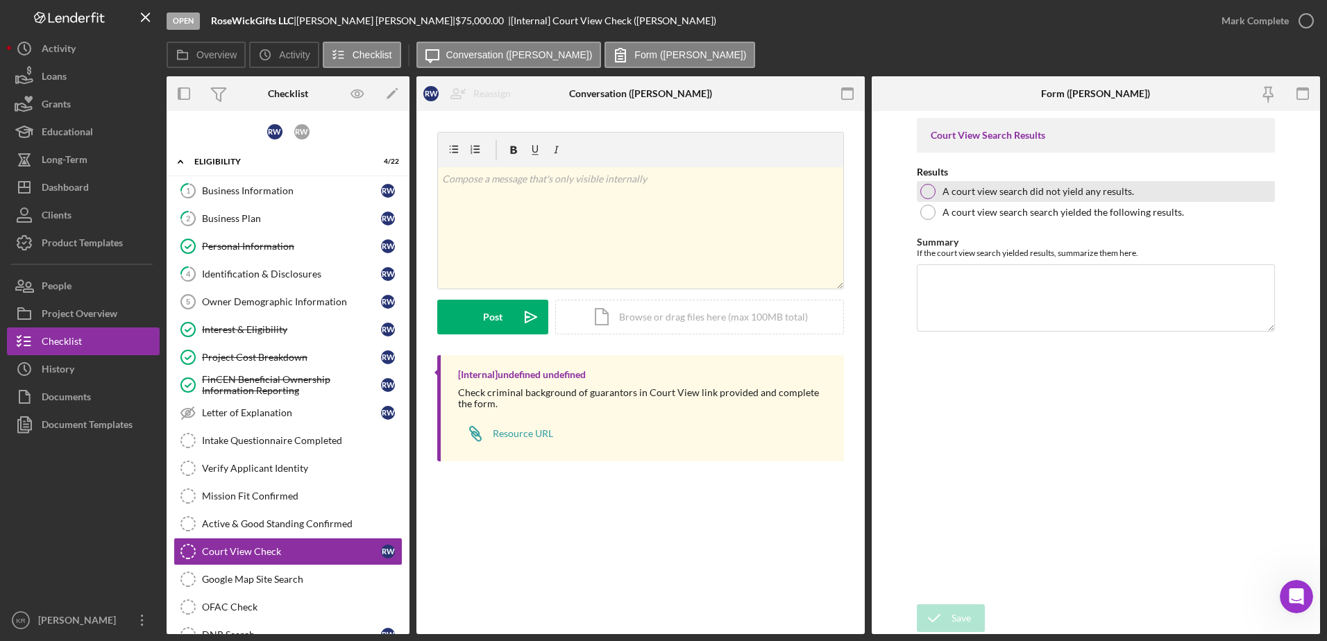
click at [1058, 196] on label "A court view search did not yield any results." at bounding box center [1039, 191] width 192 height 11
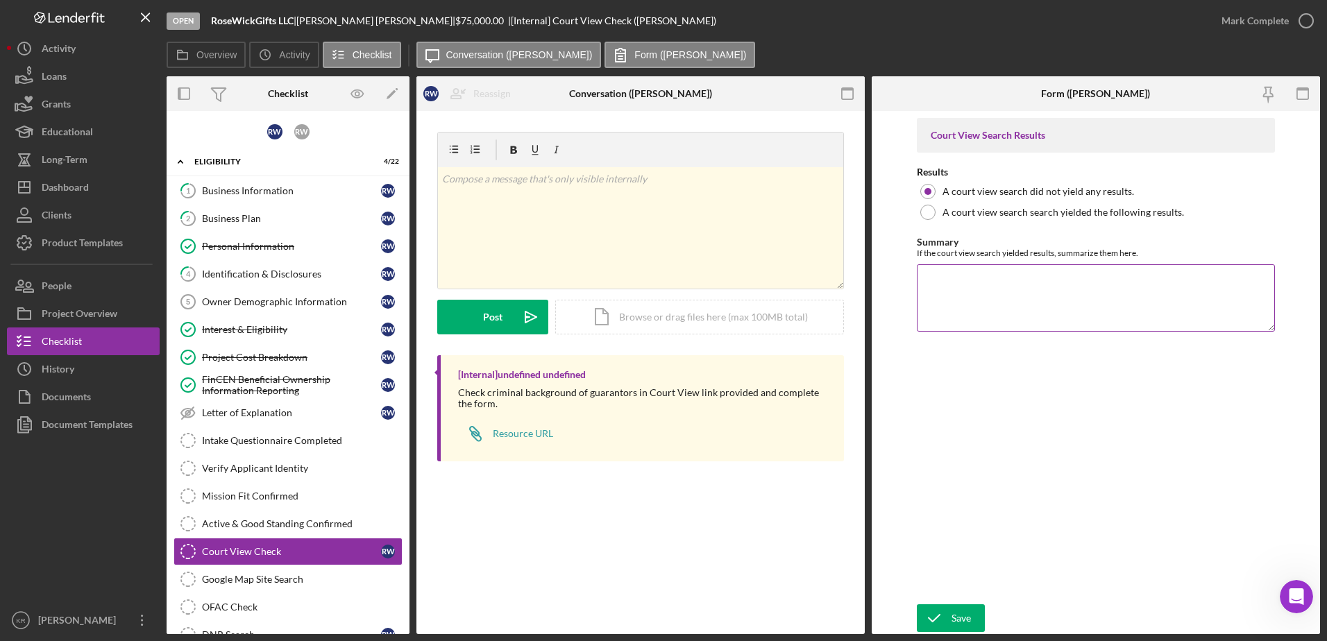
click at [994, 279] on textarea "Summary" at bounding box center [1096, 297] width 359 height 67
click at [634, 305] on div "Icon/Document Browse or drag files here (max 100MB total) Tap to choose files o…" at bounding box center [699, 317] width 289 height 35
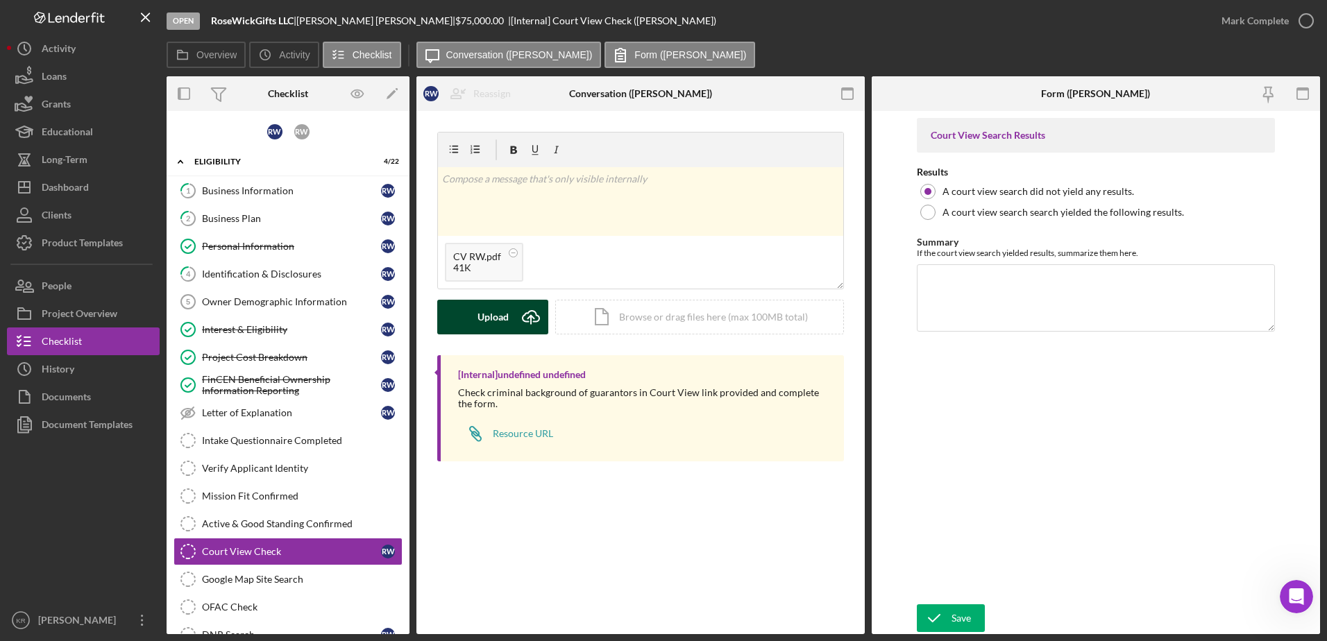
click at [517, 319] on icon "Icon/Upload" at bounding box center [531, 317] width 35 height 35
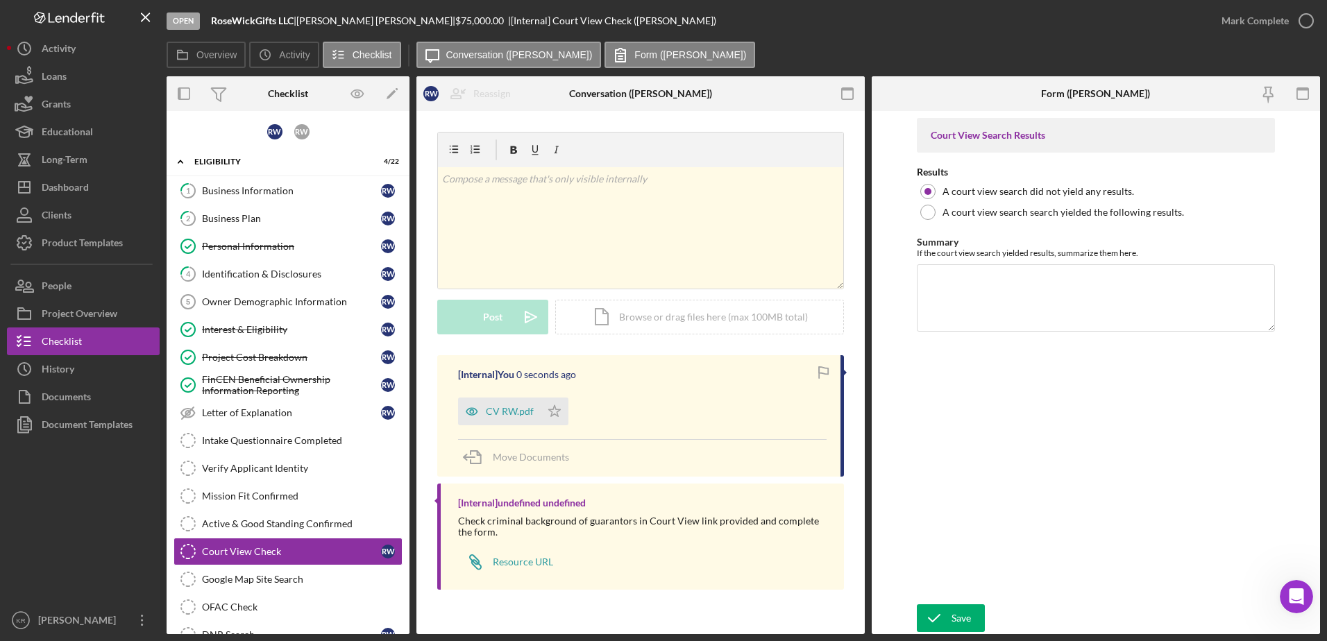
click at [940, 628] on icon "submit" at bounding box center [934, 618] width 35 height 35
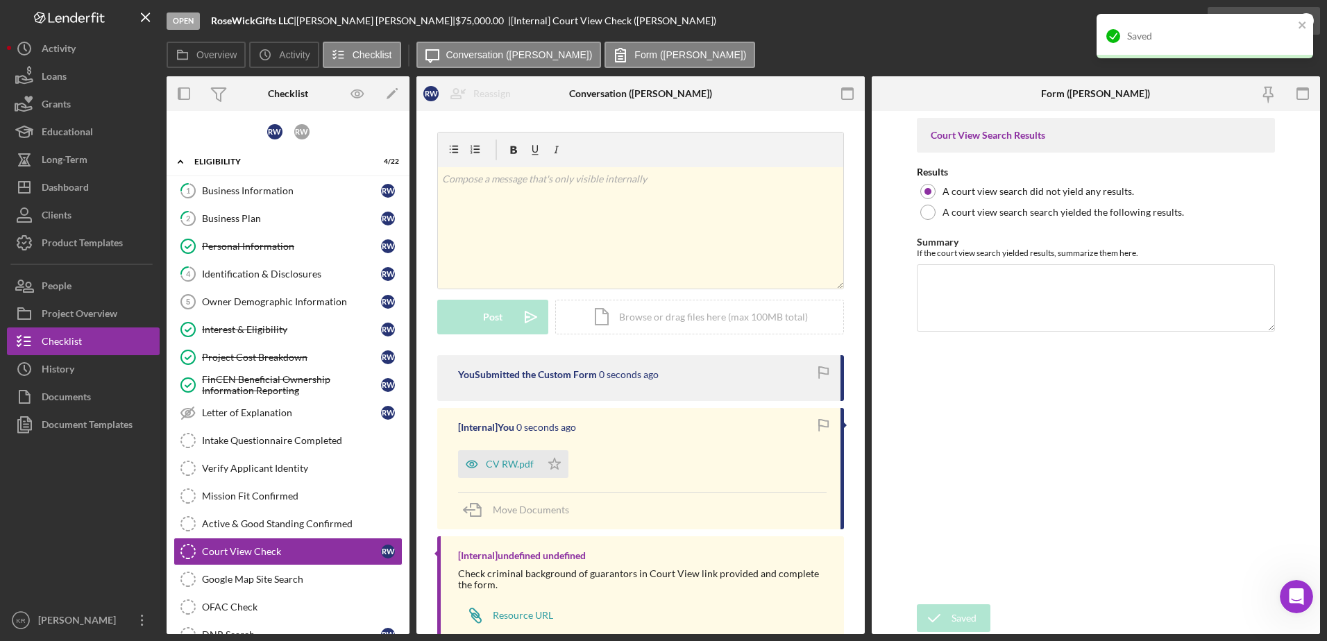
click at [1281, 10] on div "Mark Complete" at bounding box center [1255, 21] width 67 height 28
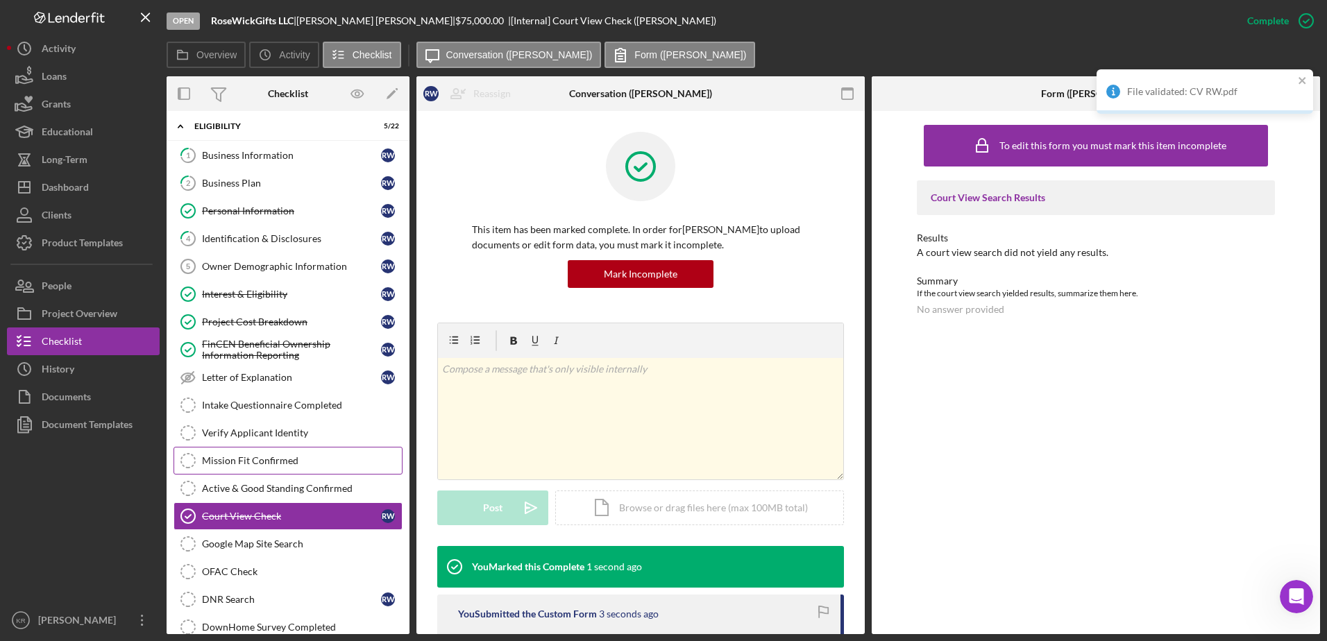
scroll to position [69, 0]
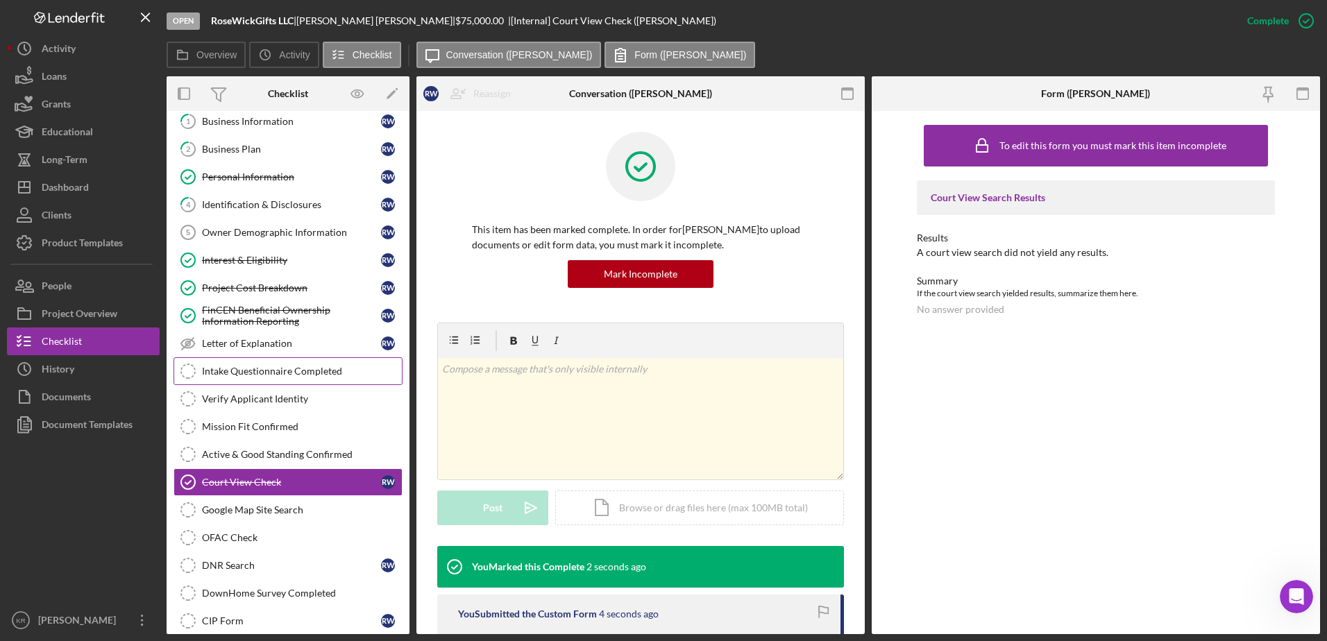
click at [302, 383] on link "Intake Questionnaire Completed Intake Questionnaire Completed" at bounding box center [288, 371] width 229 height 28
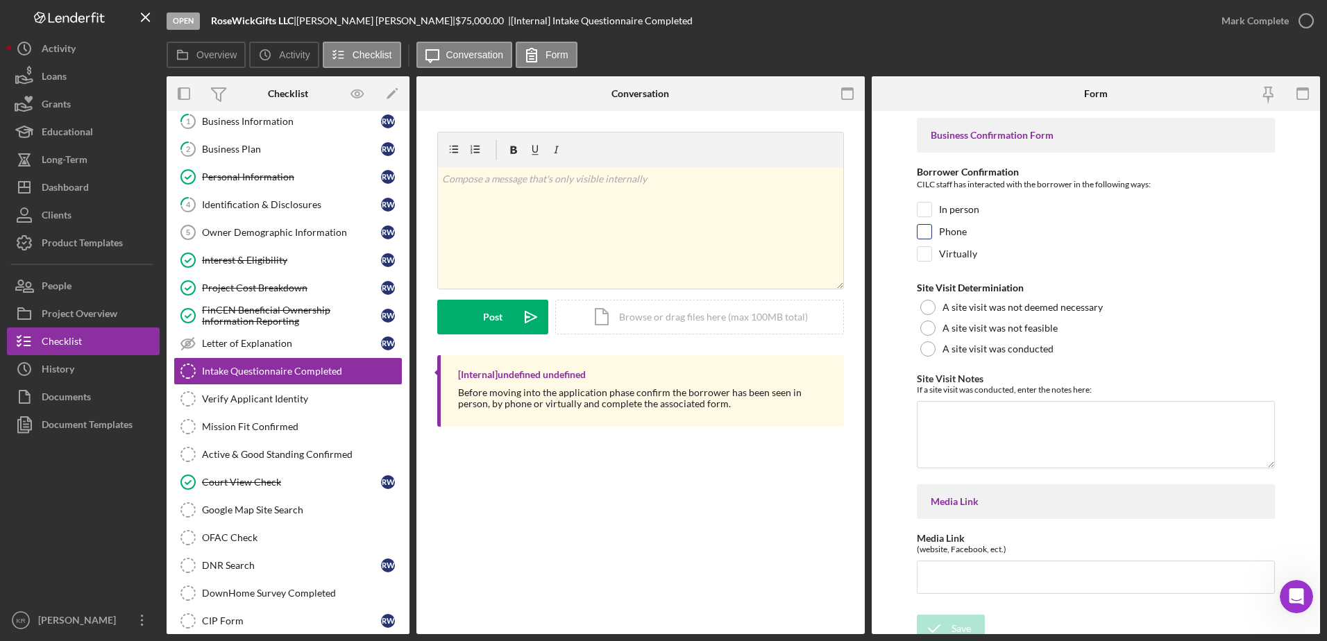
click at [917, 230] on div at bounding box center [924, 231] width 15 height 15
click at [922, 235] on input "Phone" at bounding box center [925, 232] width 14 height 14
checkbox input "true"
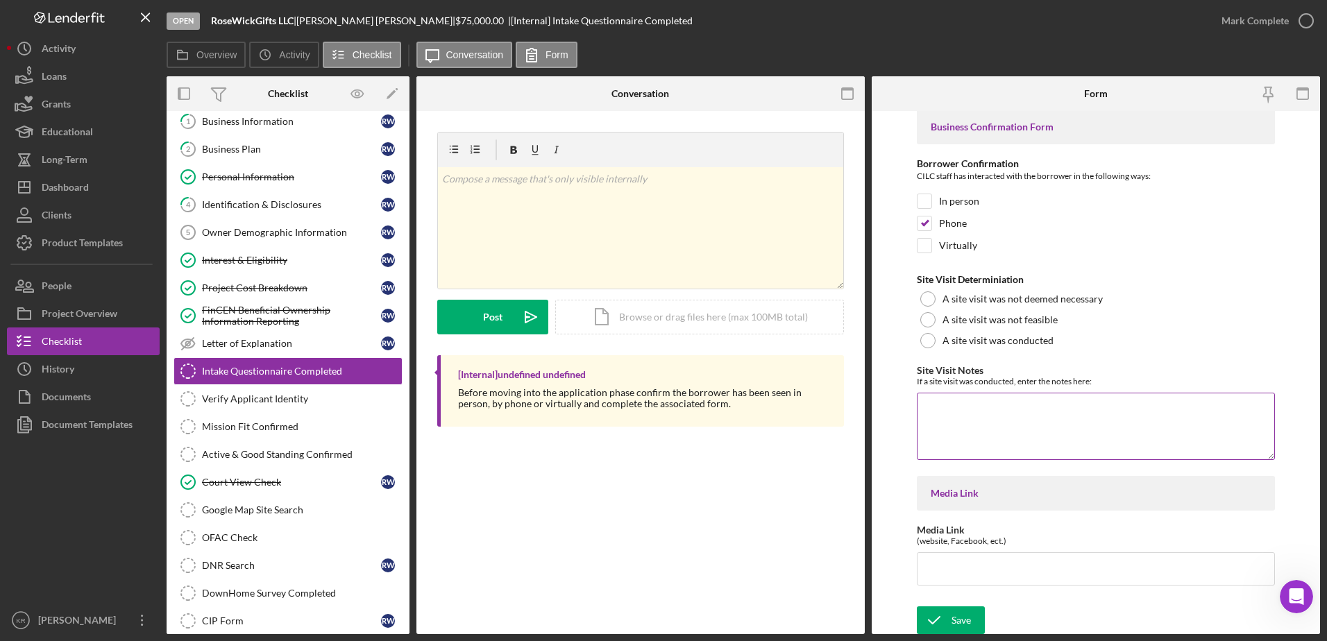
scroll to position [10, 0]
click at [963, 625] on div "Save" at bounding box center [961, 619] width 19 height 28
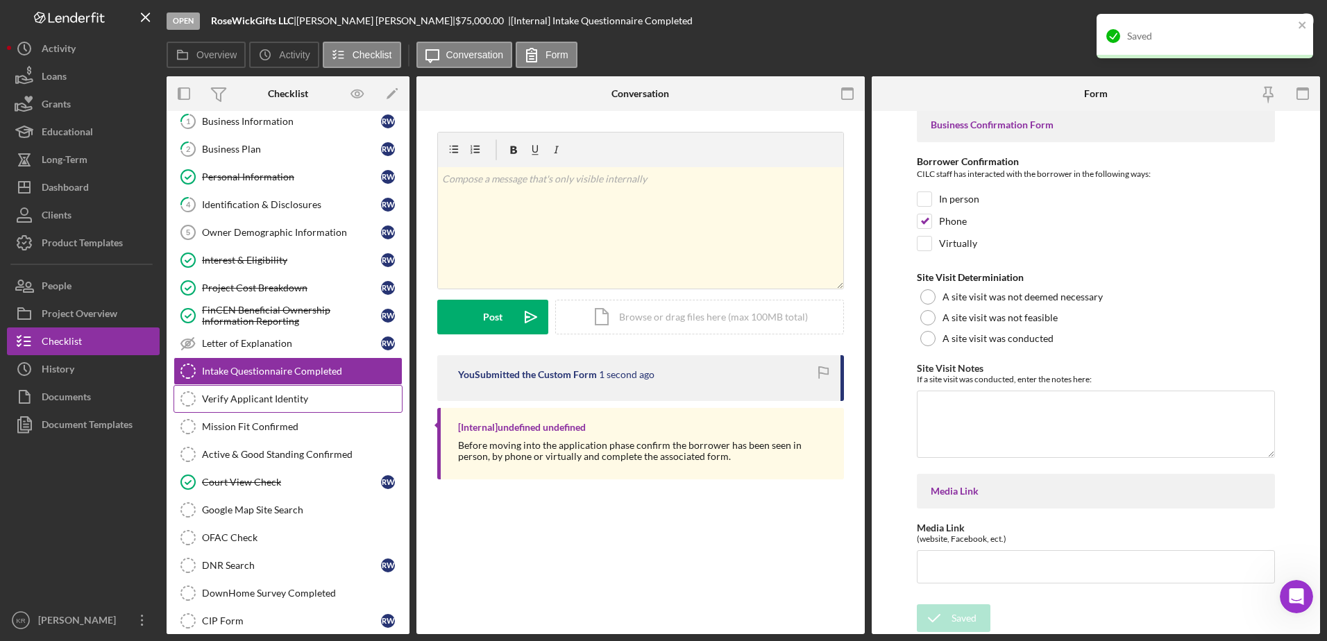
click at [271, 407] on link "Verify Applicant Identity Verify Applicant Identity" at bounding box center [288, 399] width 229 height 28
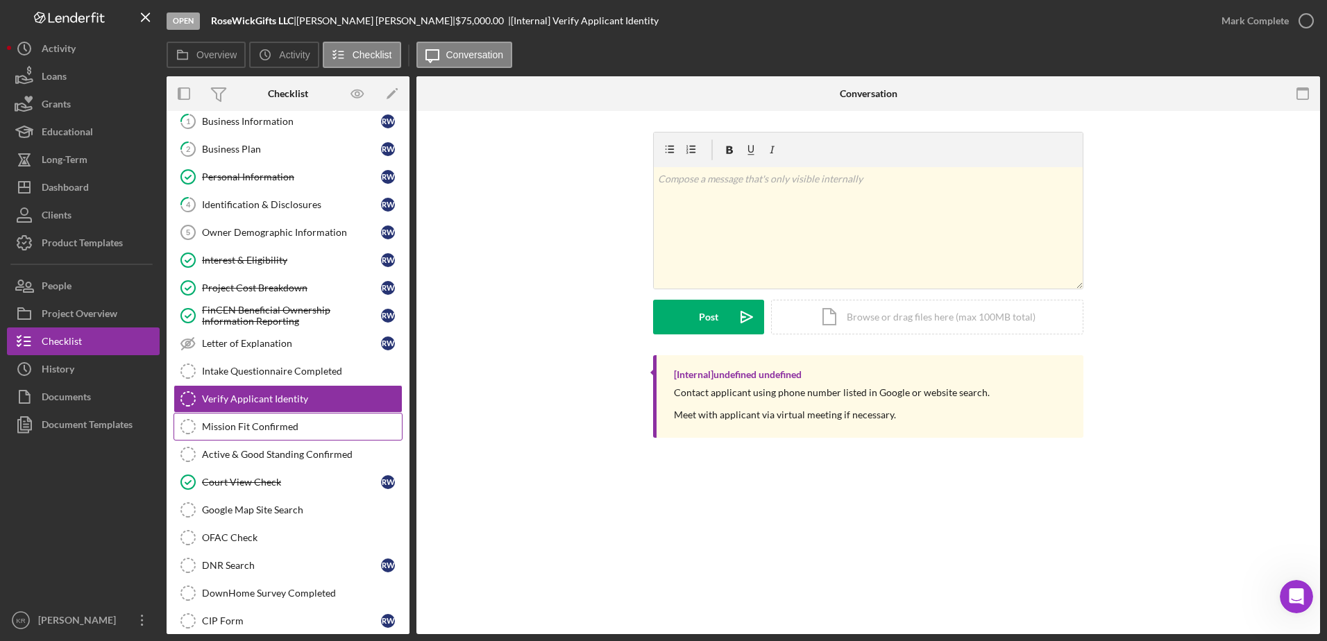
click at [226, 431] on div "Mission Fit Confirmed" at bounding box center [302, 426] width 200 height 11
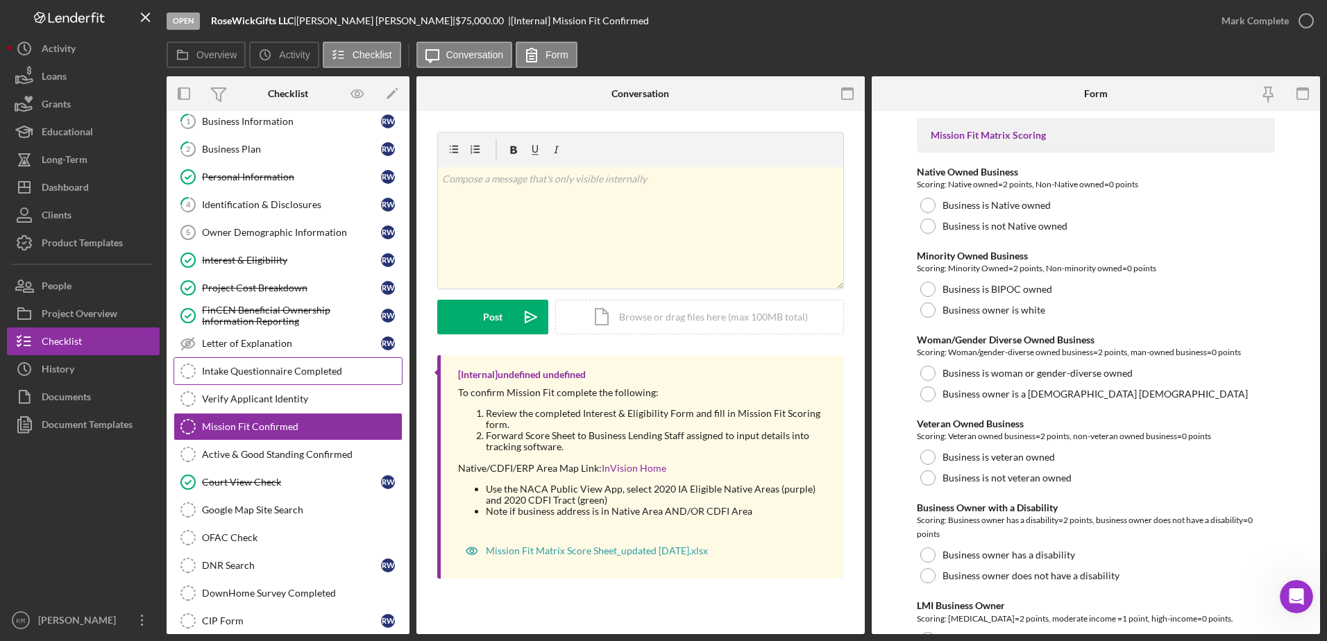
click at [298, 378] on link "Intake Questionnaire Completed Intake Questionnaire Completed" at bounding box center [288, 371] width 229 height 28
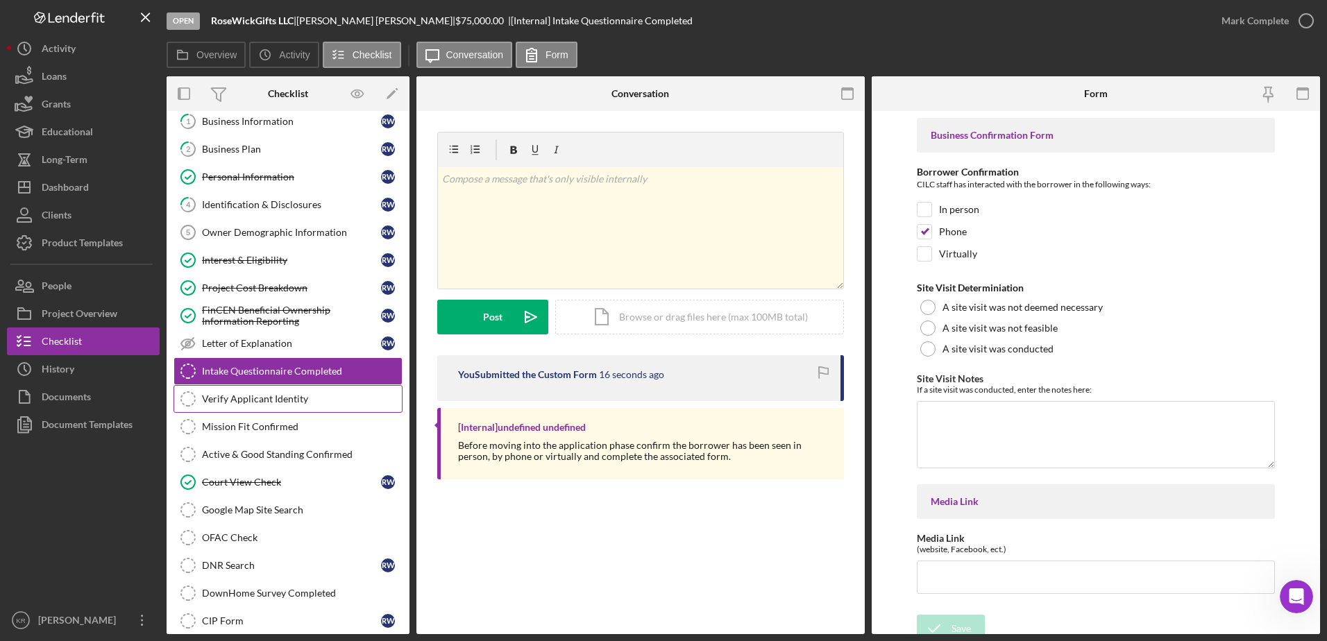
click at [272, 398] on div "Verify Applicant Identity" at bounding box center [302, 399] width 200 height 11
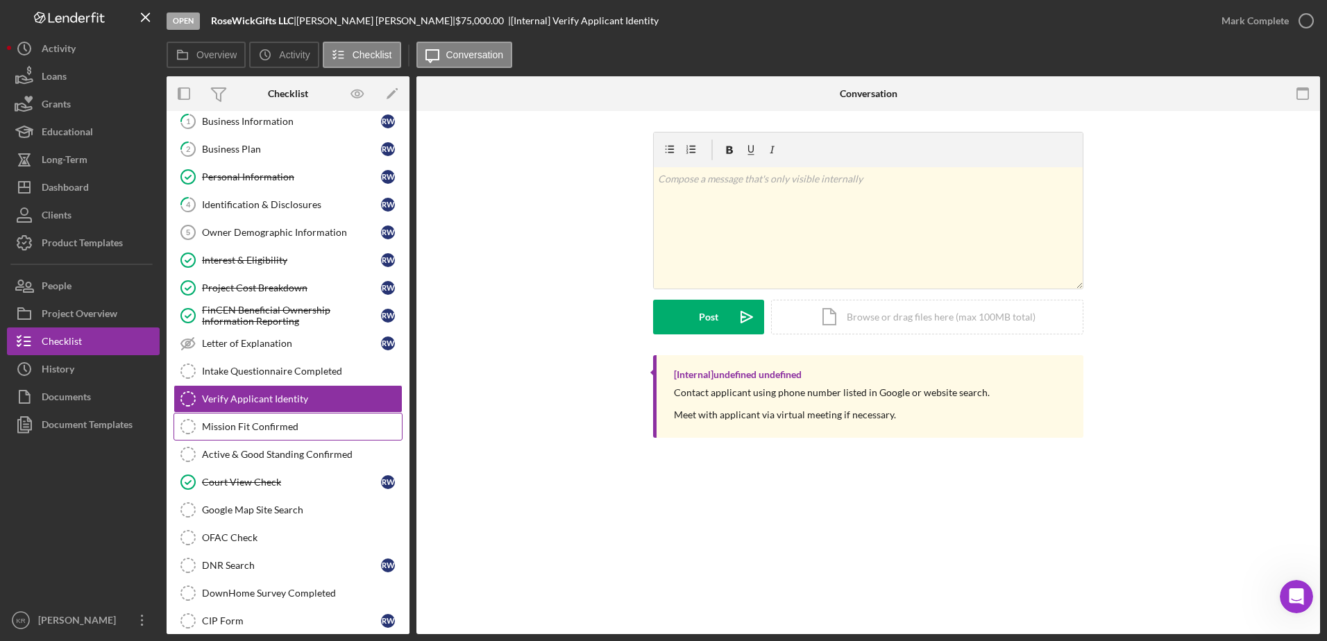
click at [273, 420] on link "Mission Fit Confirmed Mission Fit Confirmed" at bounding box center [288, 427] width 229 height 28
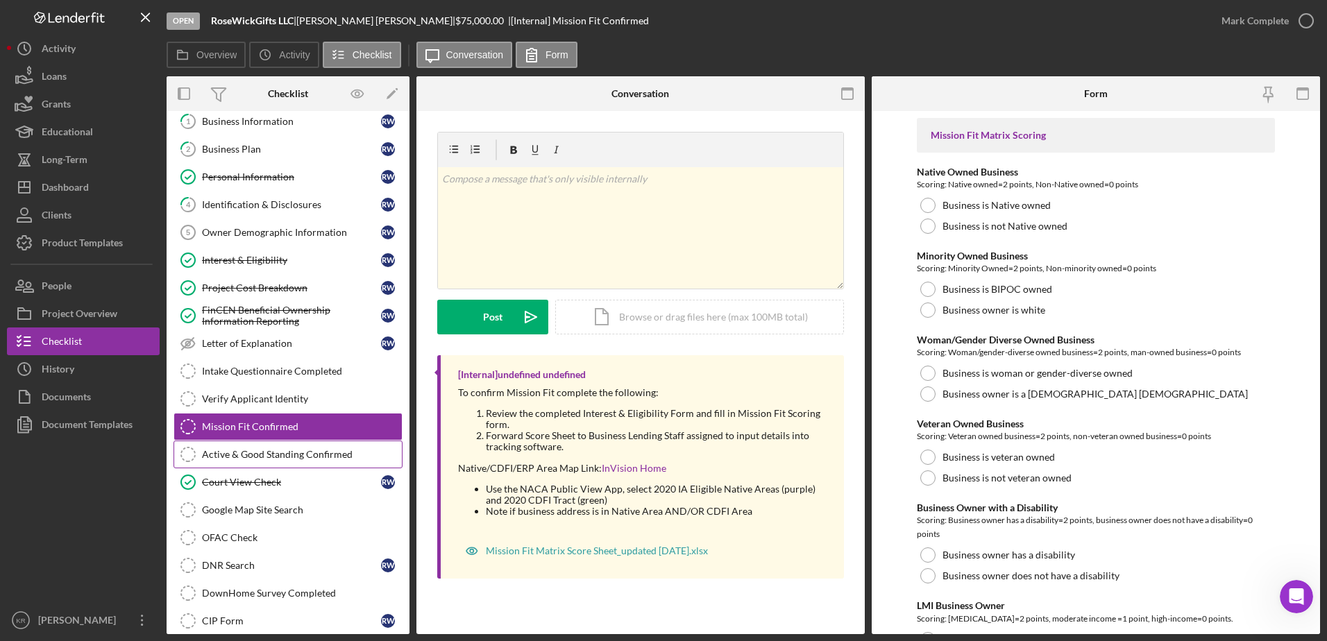
click at [294, 462] on link "Active & Good Standing Confirmed Active & Good Standing Confirmed" at bounding box center [288, 455] width 229 height 28
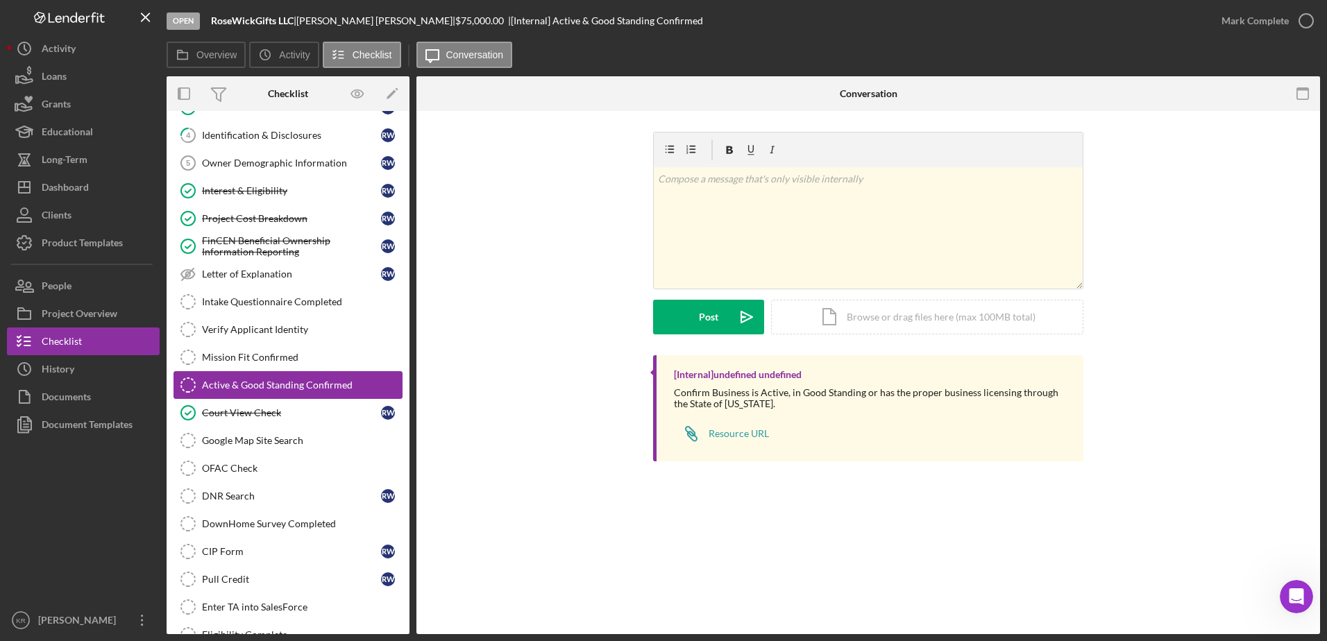
scroll to position [208, 0]
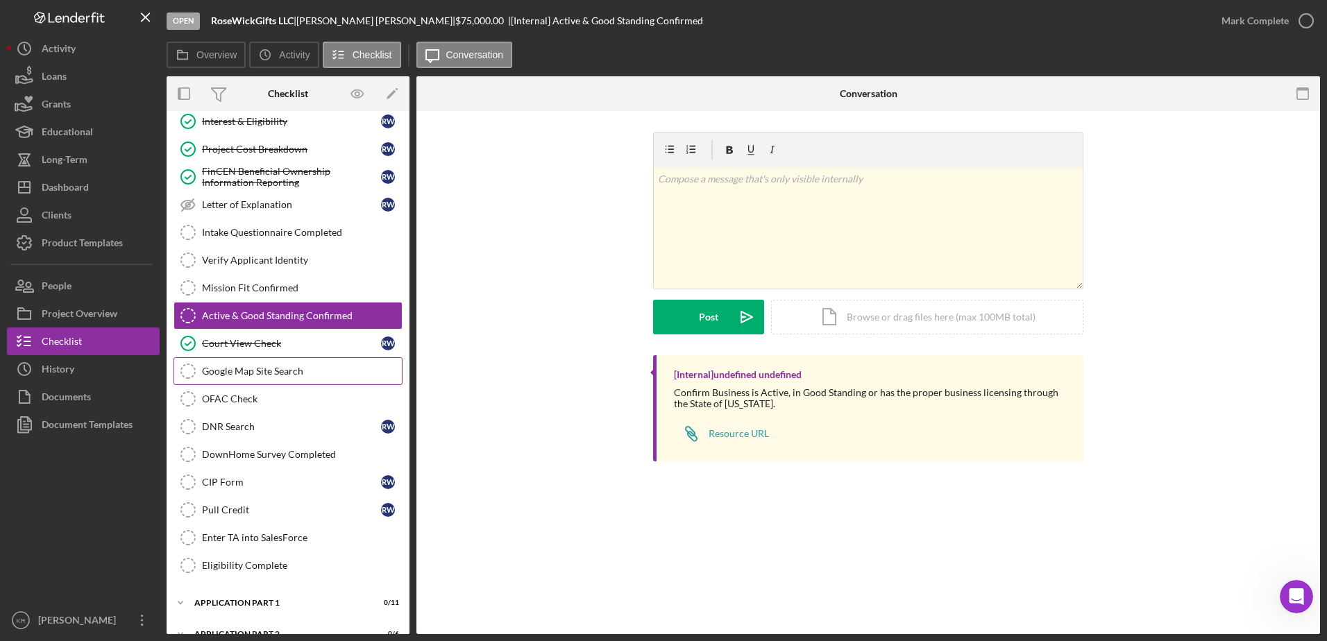
click at [278, 376] on div "Google Map Site Search" at bounding box center [302, 371] width 200 height 11
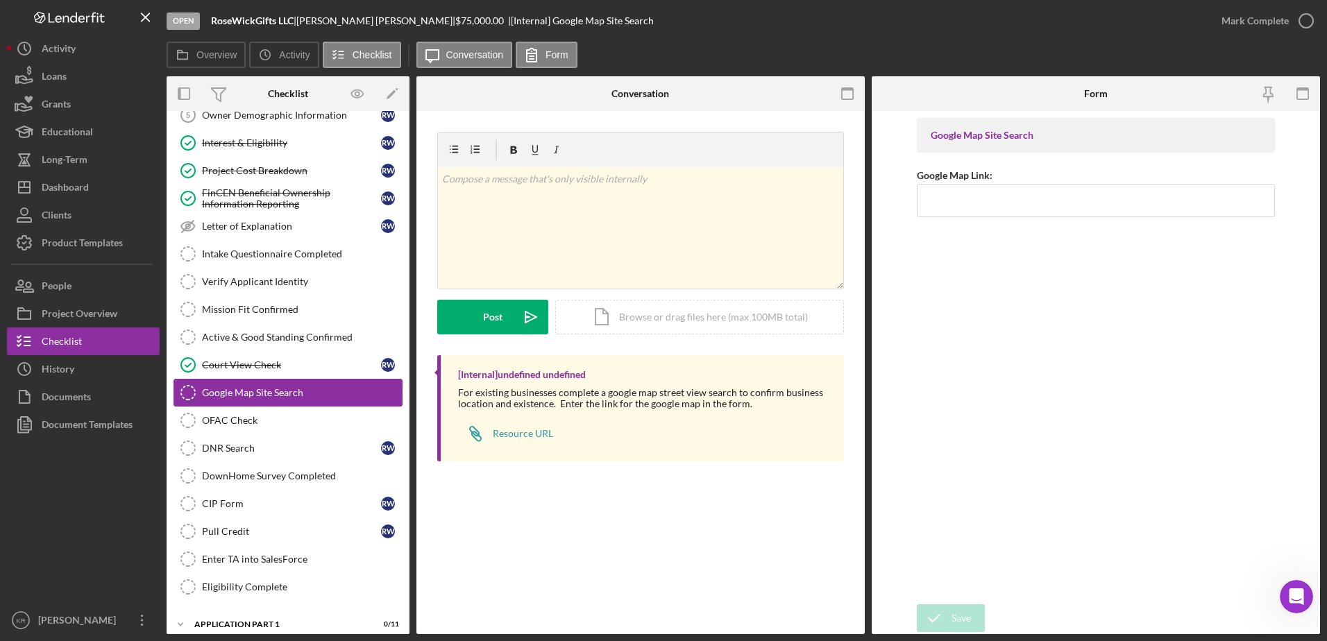
scroll to position [208, 0]
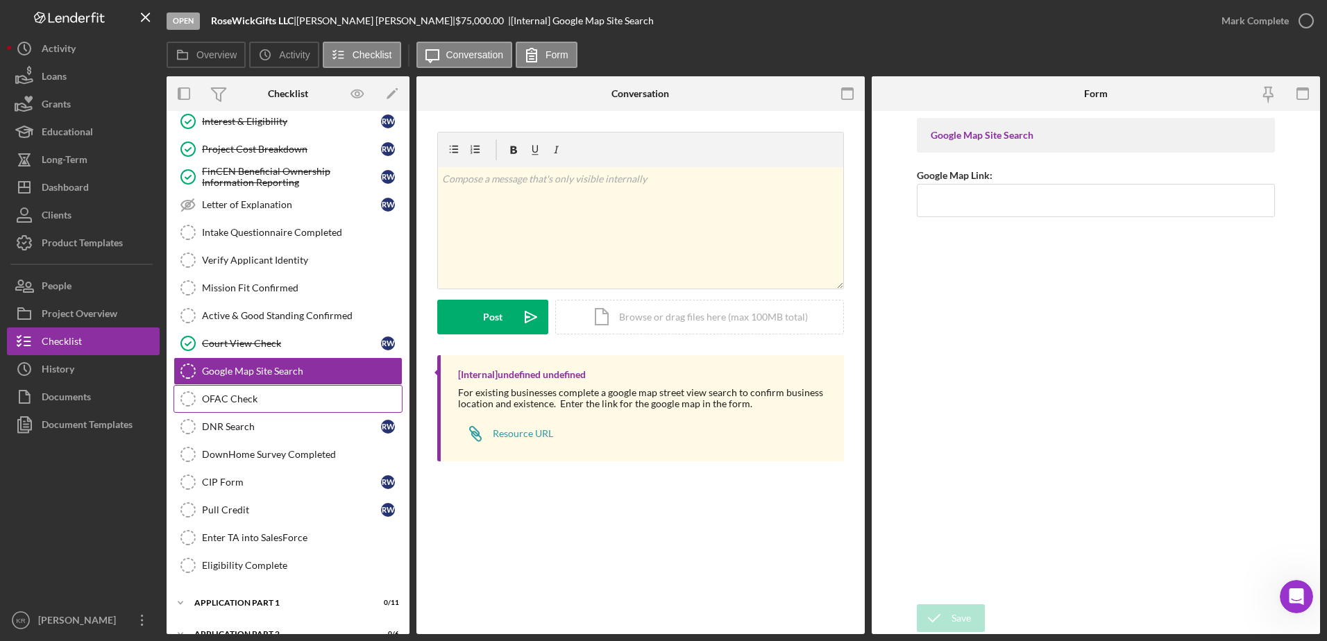
click at [233, 401] on div "OFAC Check" at bounding box center [302, 399] width 200 height 11
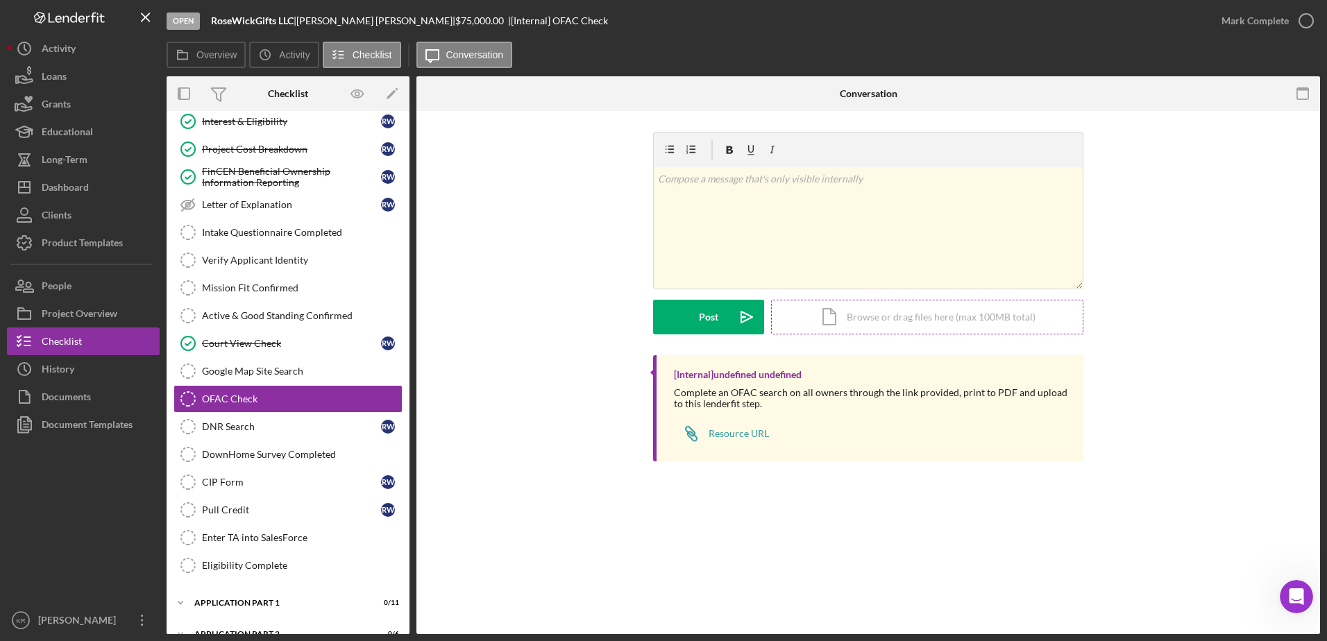
click at [832, 304] on div "Icon/Document Browse or drag files here (max 100MB total) Tap to choose files o…" at bounding box center [927, 317] width 312 height 35
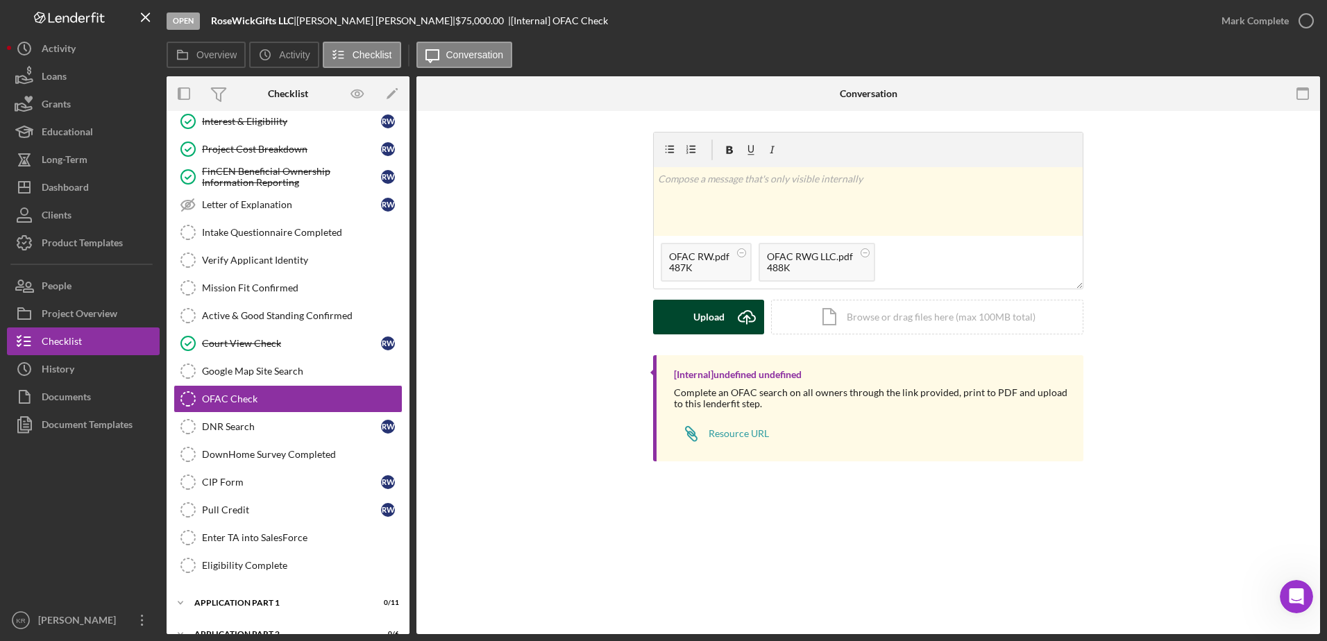
click at [715, 337] on div "v Color teal Color pink Remove color Add row above Add row below Add column bef…" at bounding box center [868, 244] width 430 height 224
click at [718, 332] on div "Upload" at bounding box center [708, 317] width 31 height 35
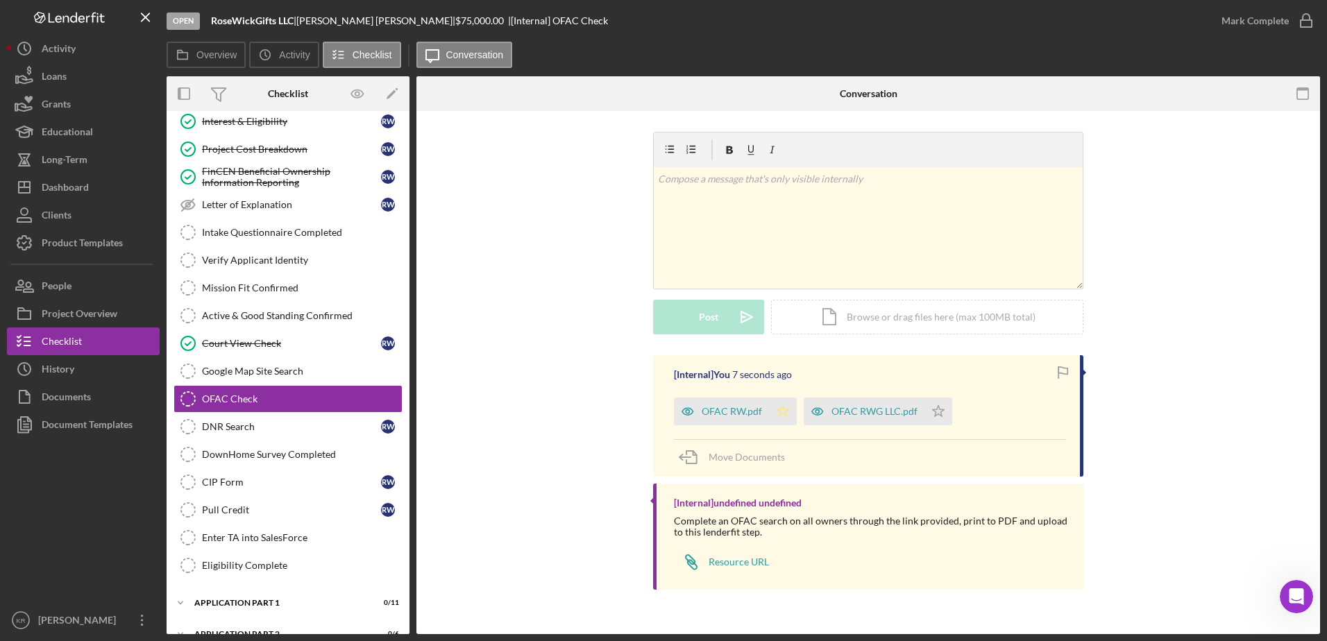
click at [782, 416] on icon "Icon/Star" at bounding box center [783, 412] width 28 height 28
click at [945, 413] on icon "Icon/Star" at bounding box center [939, 412] width 28 height 28
click at [293, 420] on link "DNR Search DNR Search R W" at bounding box center [288, 427] width 229 height 28
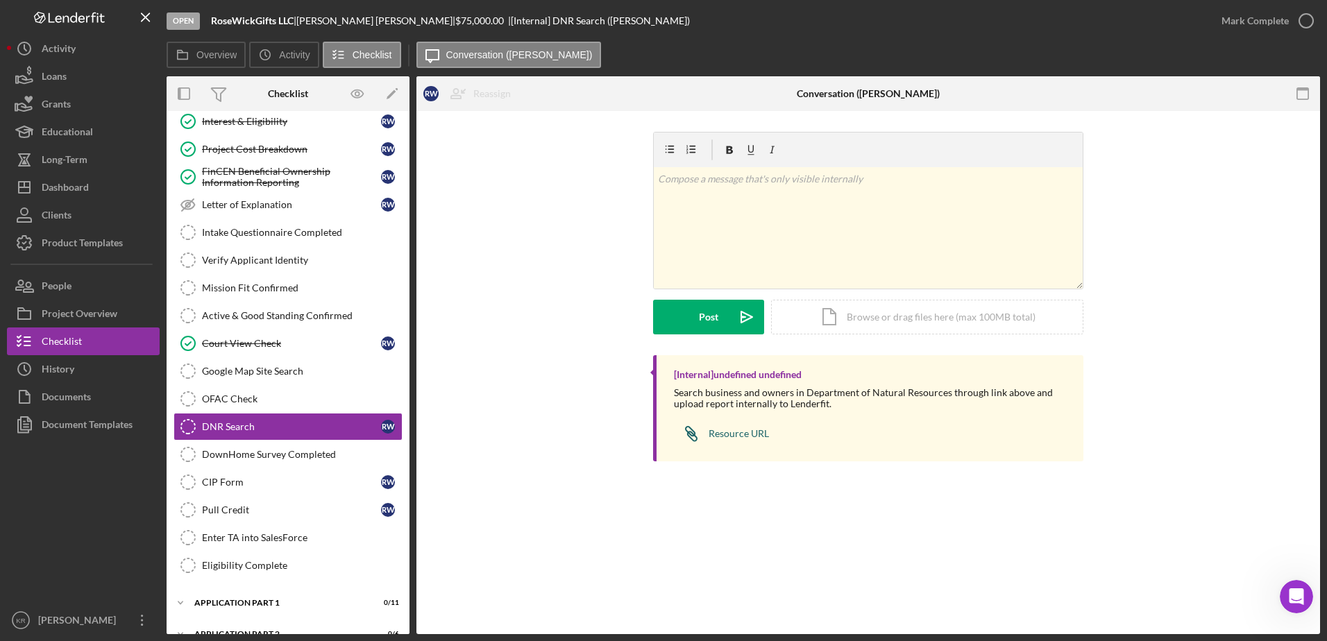
click at [732, 438] on div "Resource URL" at bounding box center [739, 433] width 60 height 11
click at [897, 312] on div "Icon/Document Browse or drag files here (max 100MB total) Tap to choose files o…" at bounding box center [927, 317] width 312 height 35
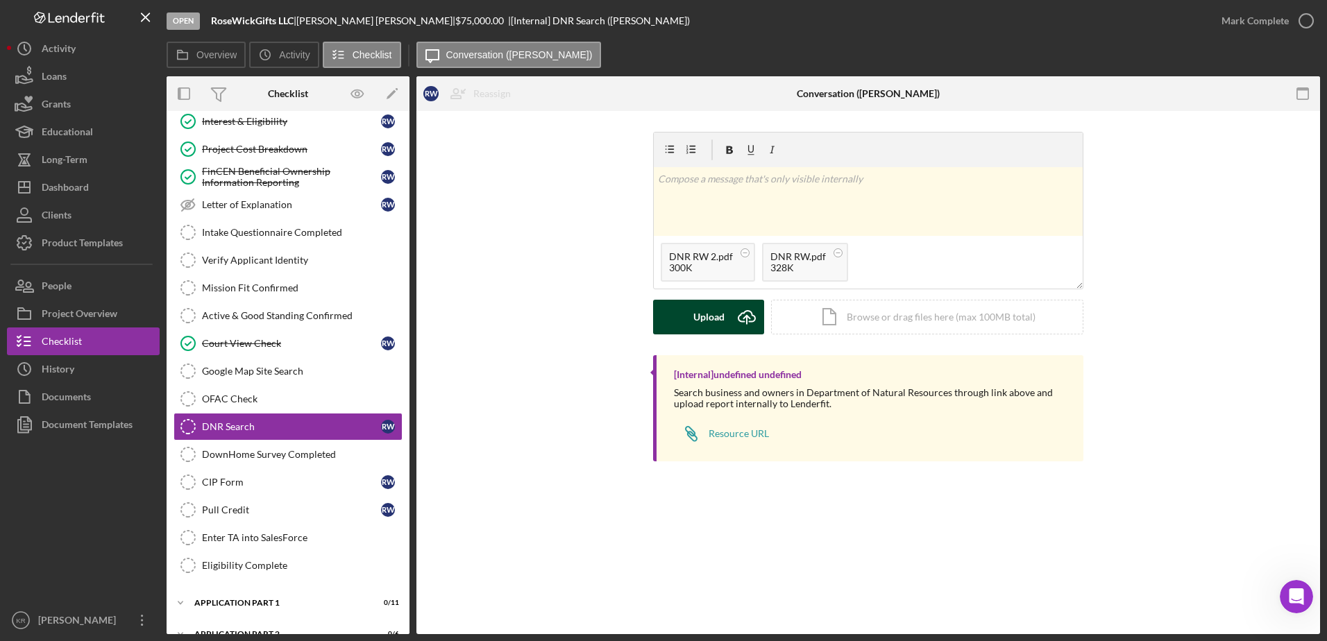
click at [730, 332] on icon "Icon/Upload" at bounding box center [747, 317] width 35 height 35
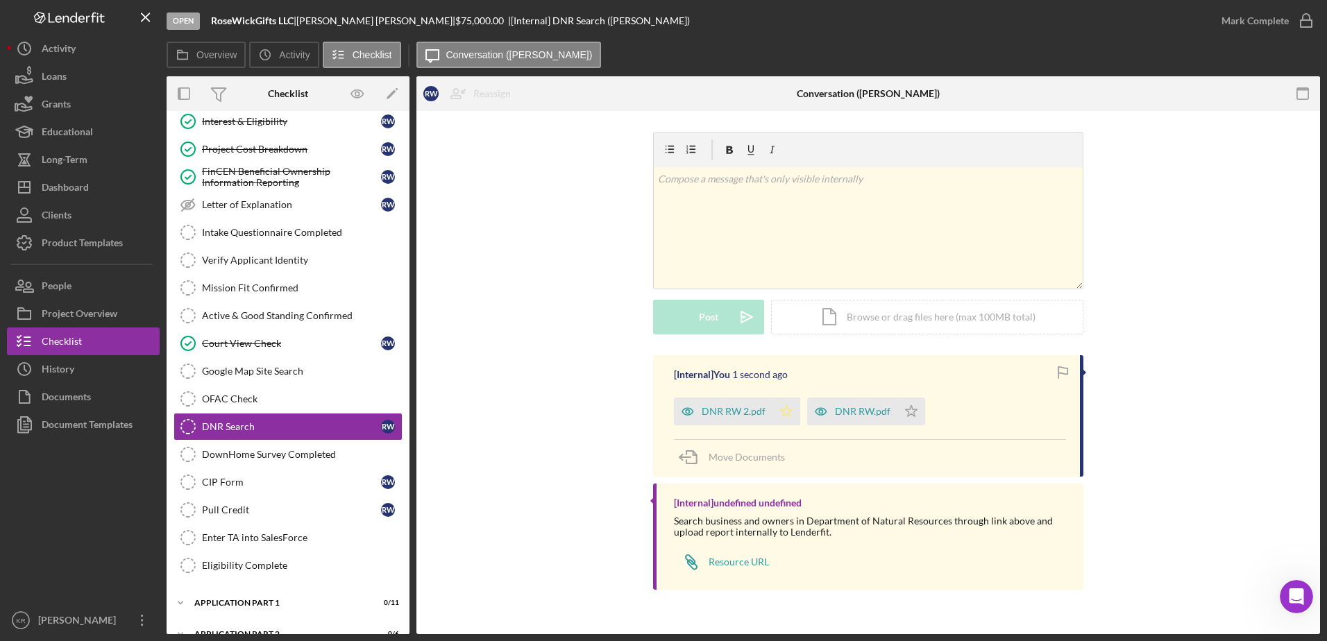
drag, startPoint x: 790, startPoint y: 410, endPoint x: 857, endPoint y: 408, distance: 66.6
click at [791, 410] on polygon "button" at bounding box center [787, 410] width 12 height 11
click at [920, 409] on icon "Icon/Star" at bounding box center [911, 412] width 28 height 28
click at [309, 371] on div "Google Map Site Search" at bounding box center [302, 371] width 200 height 11
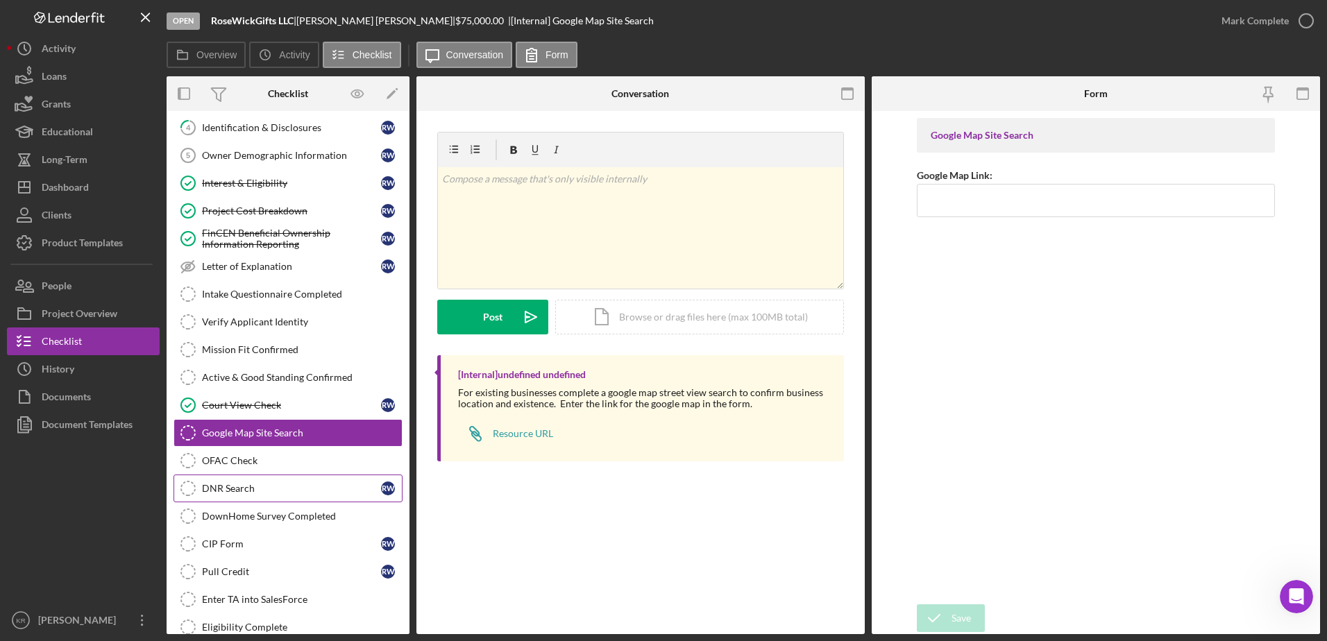
scroll to position [216, 0]
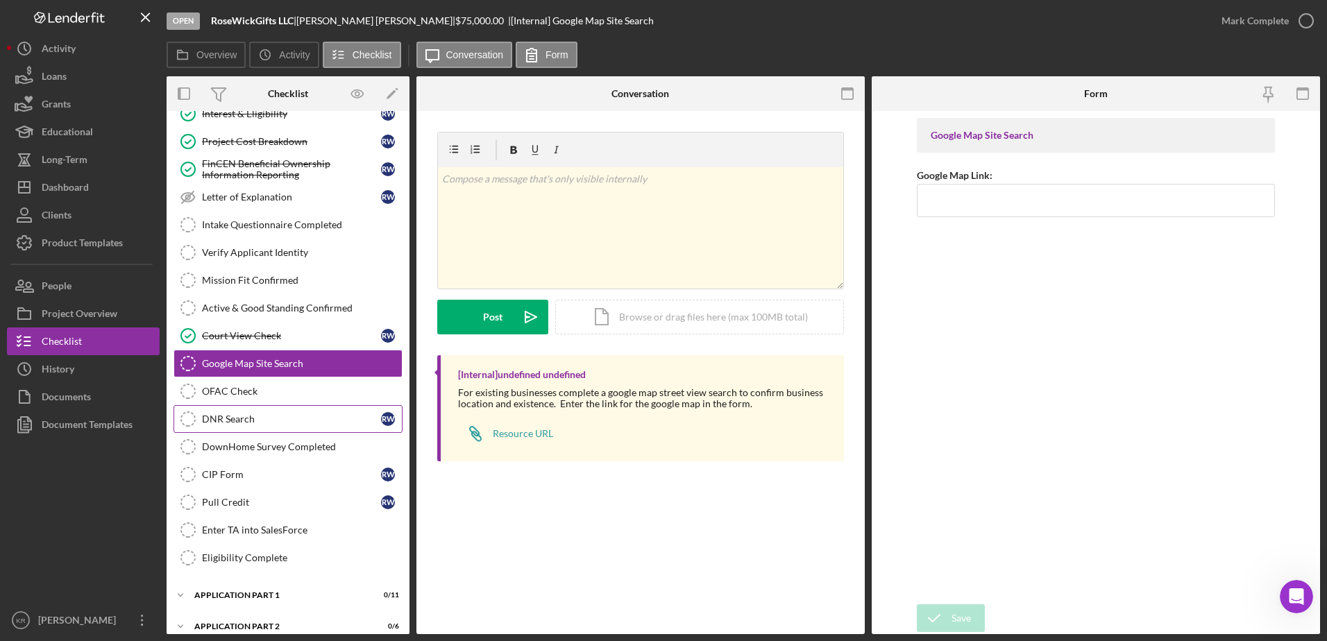
click at [235, 411] on link "DNR Search DNR Search R W" at bounding box center [288, 419] width 229 height 28
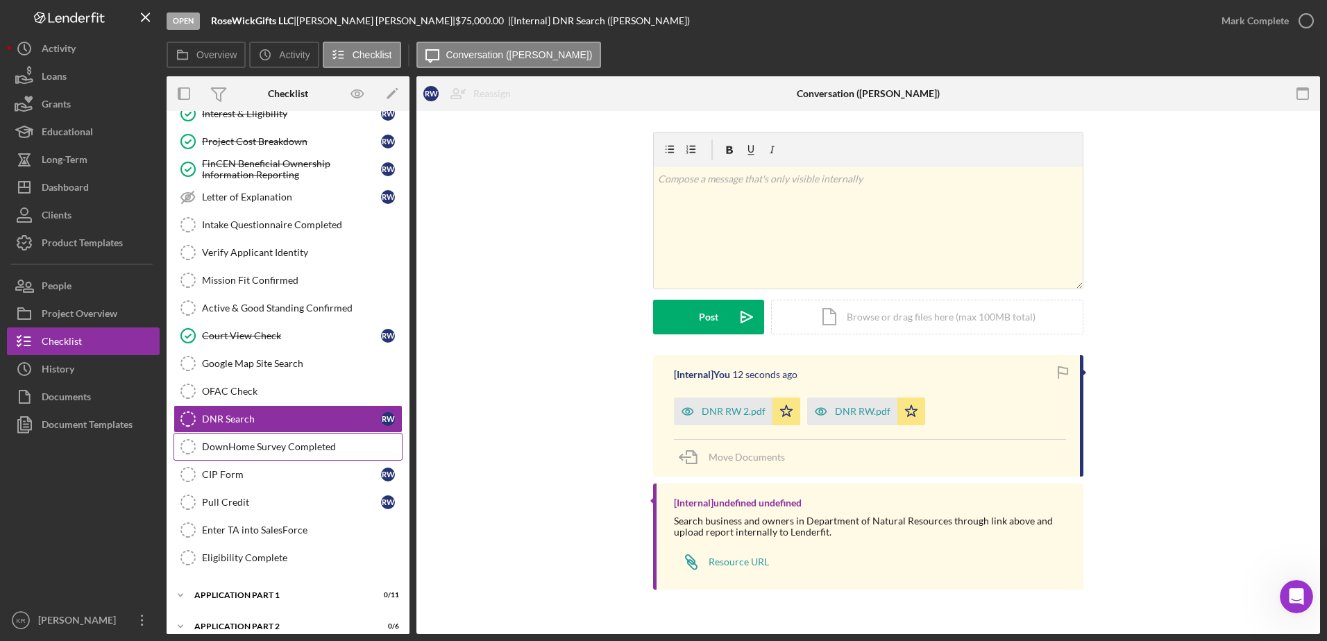
click at [267, 448] on div "DownHome Survey Completed" at bounding box center [302, 446] width 200 height 11
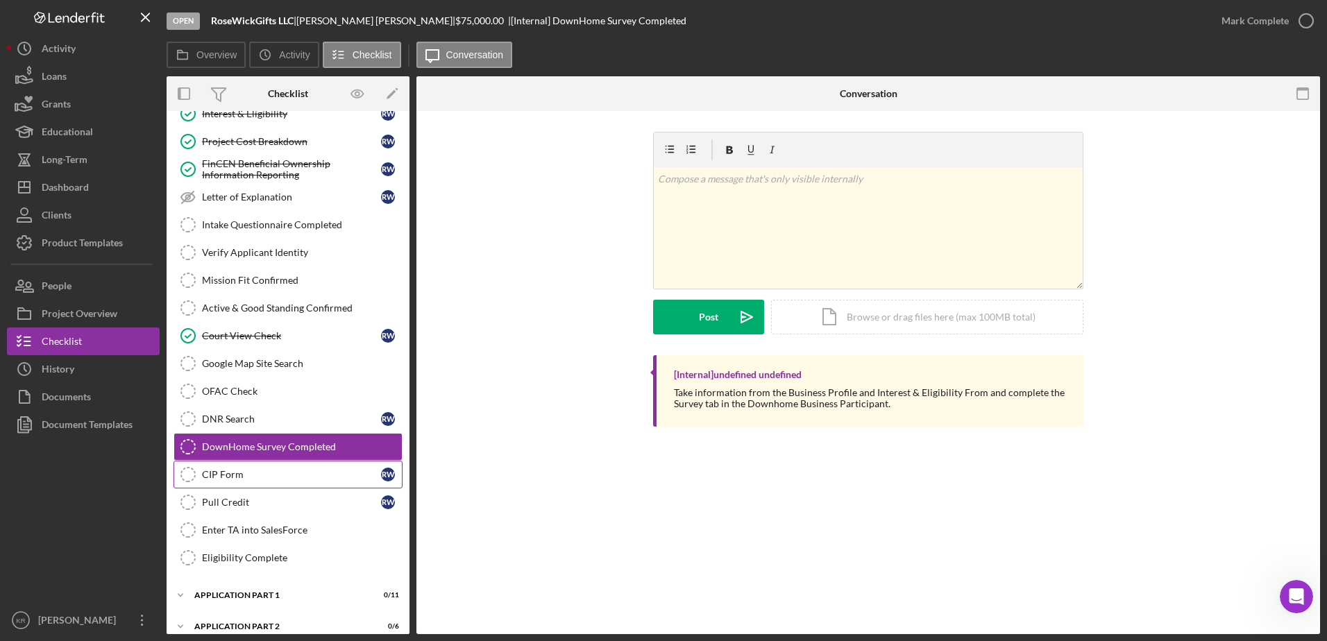
click at [233, 481] on link "CIP Form CIP Form R W" at bounding box center [288, 475] width 229 height 28
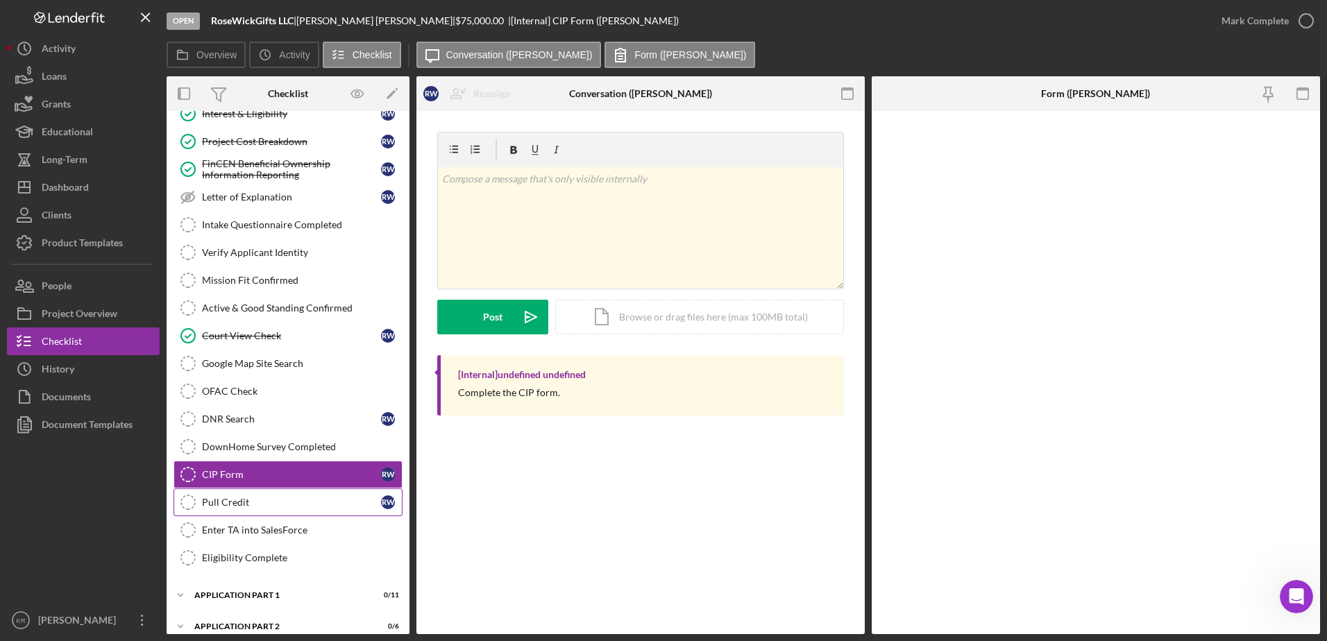
click at [232, 499] on div "Pull Credit" at bounding box center [291, 502] width 179 height 11
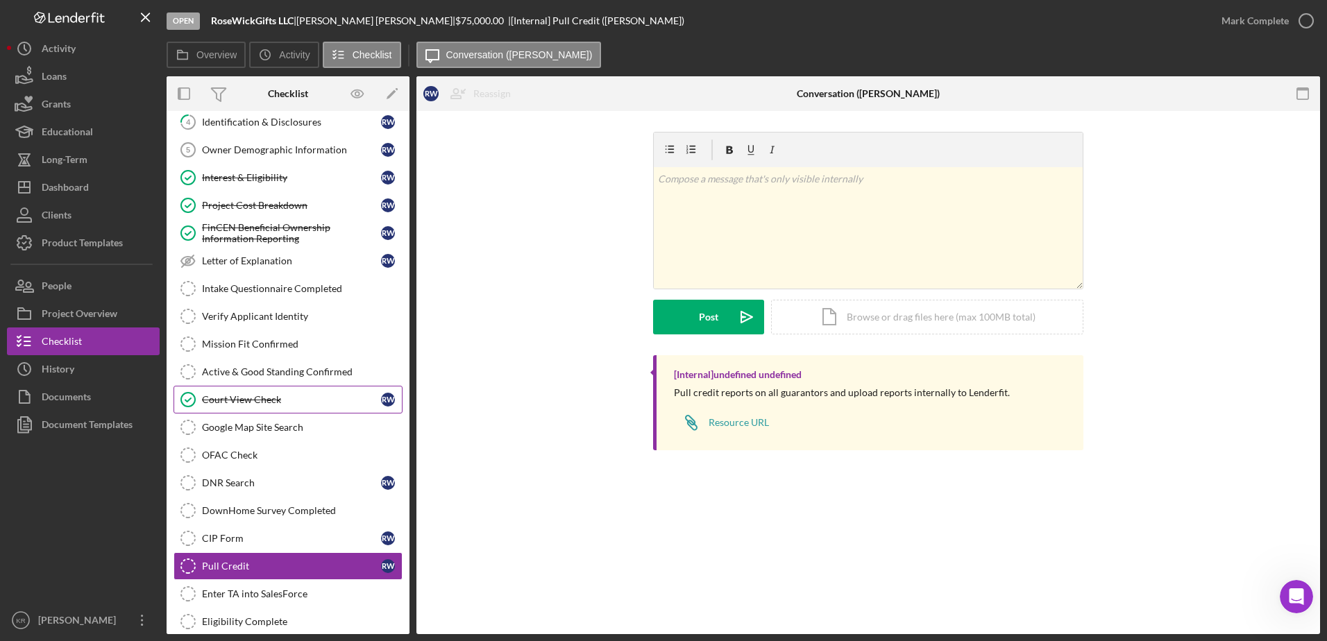
scroll to position [8, 0]
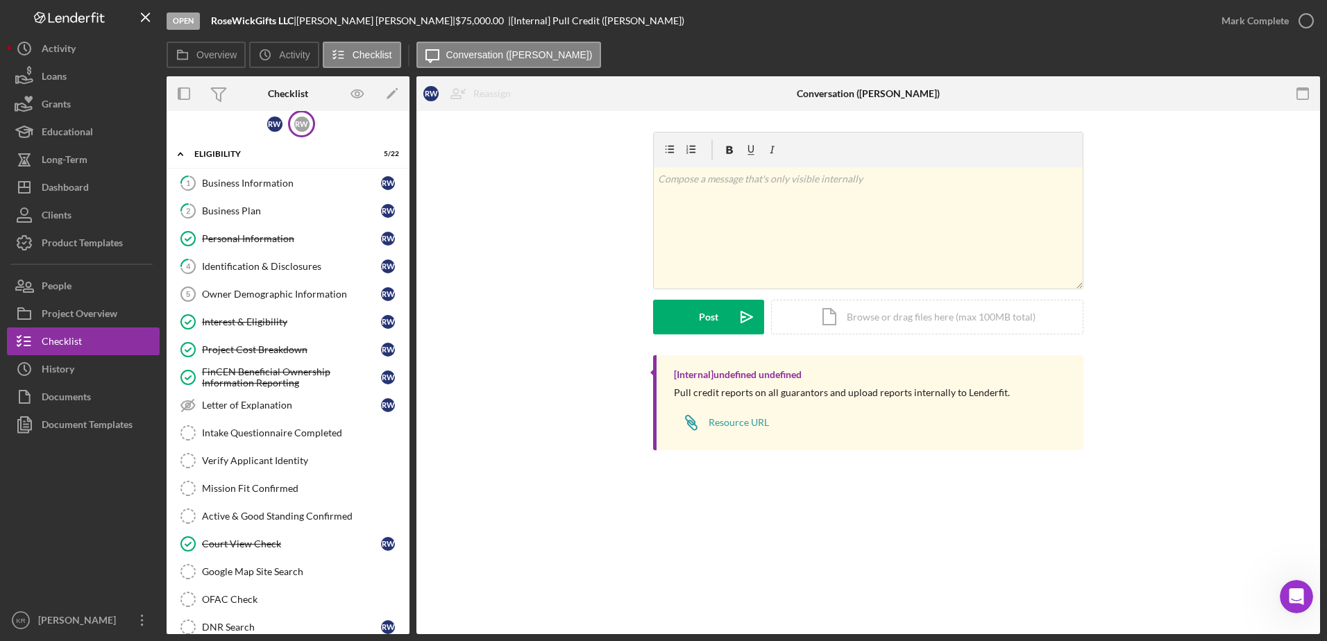
click at [310, 122] on div "R W" at bounding box center [301, 123] width 27 height 27
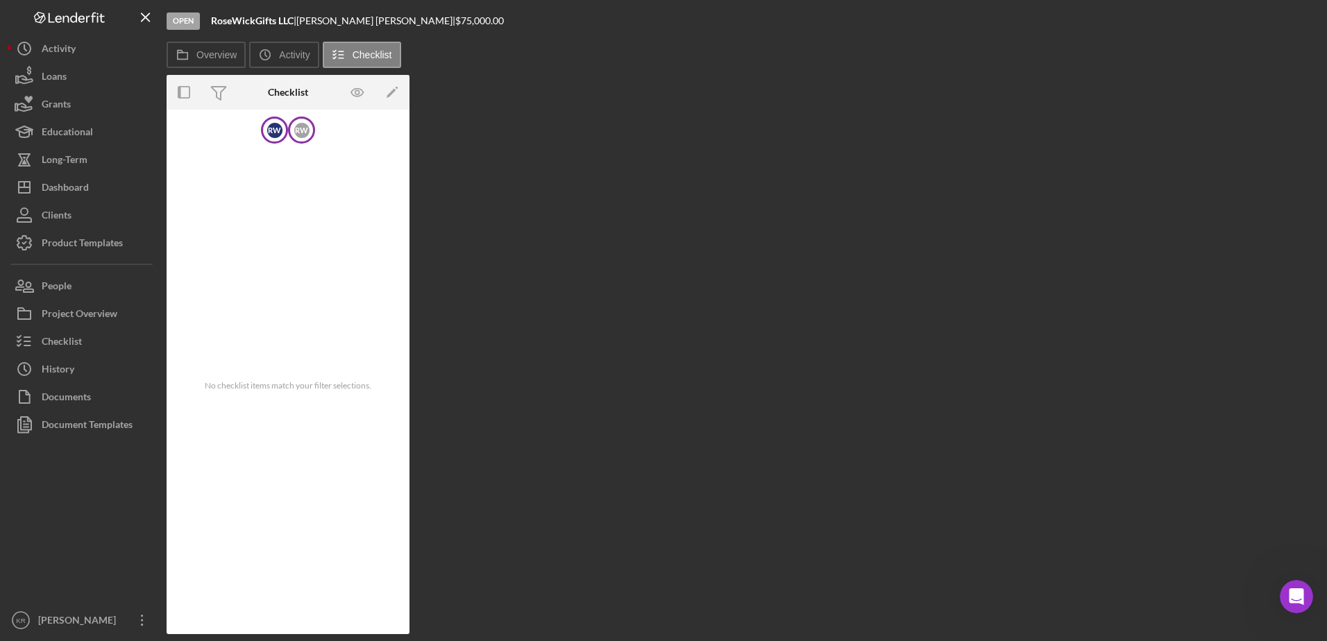
click at [276, 124] on div "R W" at bounding box center [274, 130] width 15 height 15
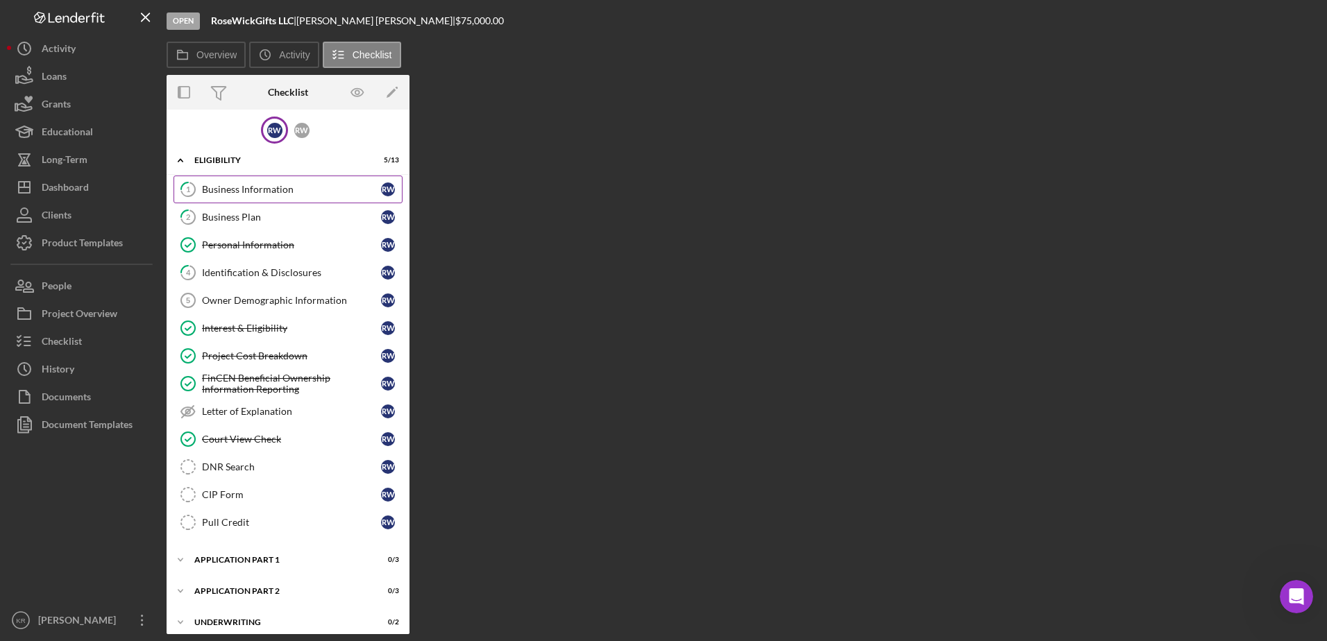
click at [269, 199] on link "1 Business Information R W" at bounding box center [288, 190] width 229 height 28
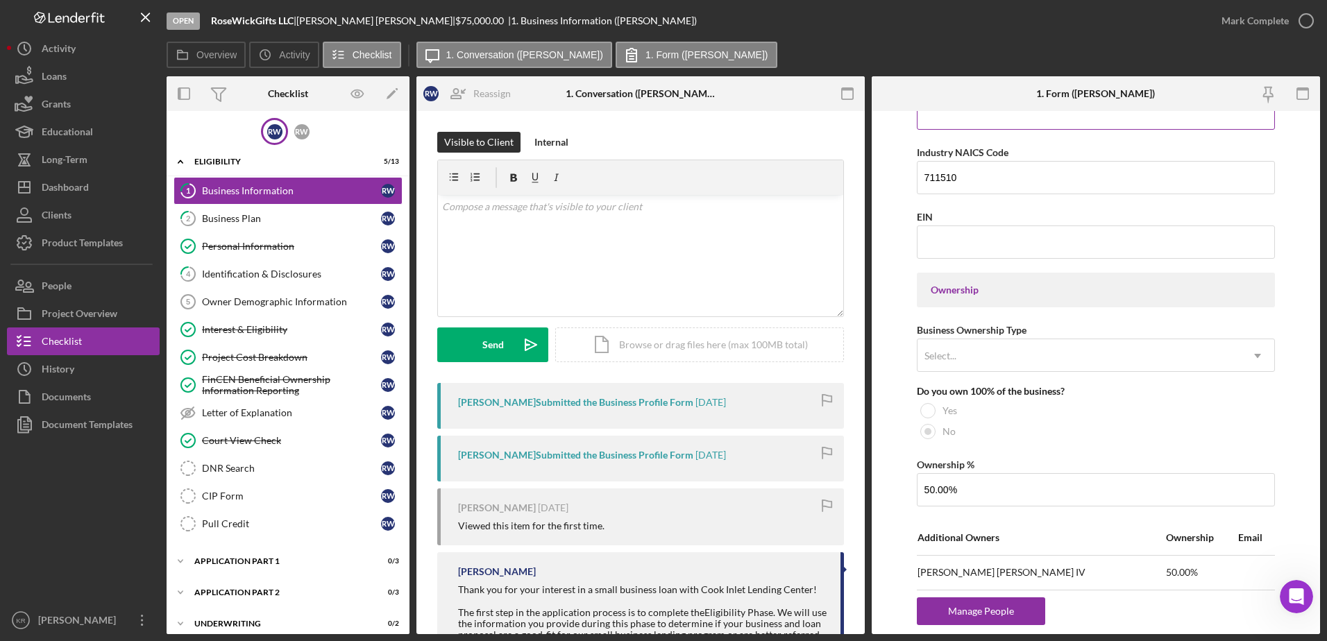
scroll to position [555, 0]
